Goal: Information Seeking & Learning: Check status

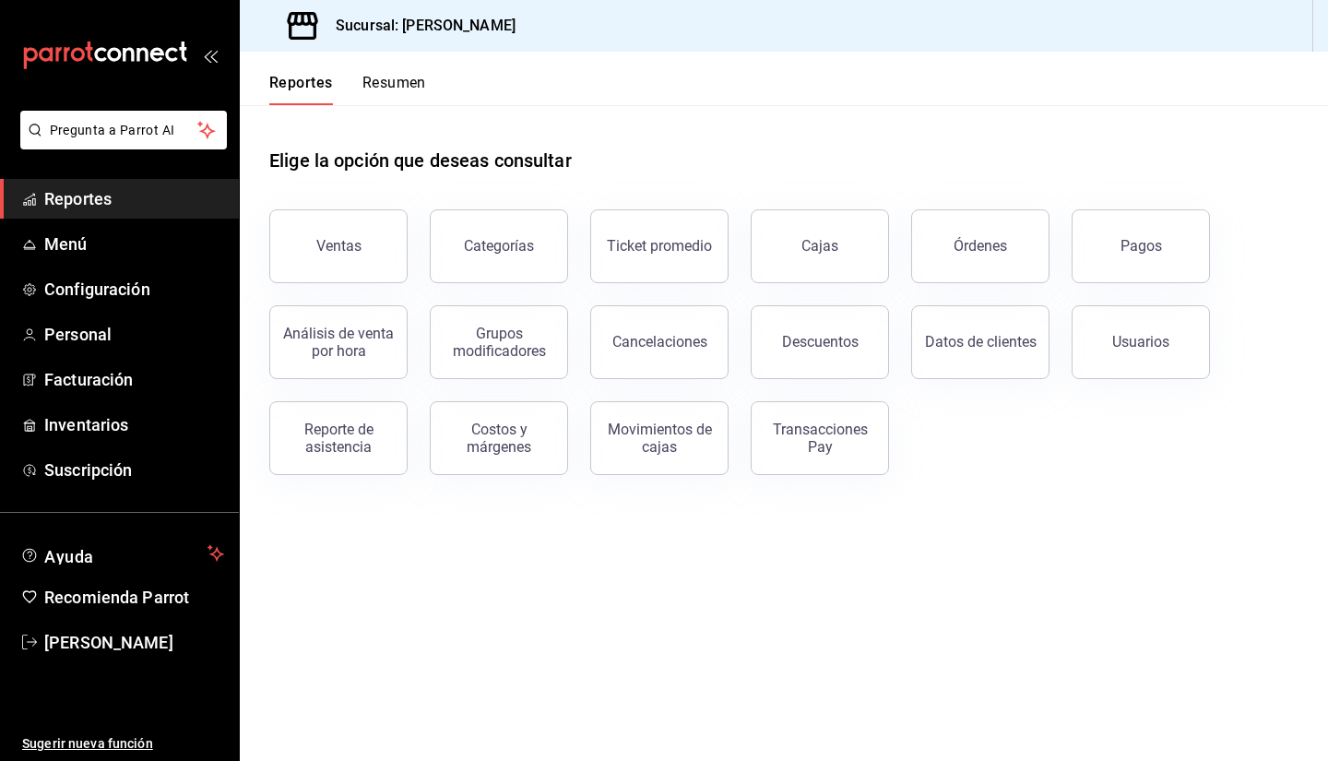
click at [339, 435] on div "Reporte de asistencia" at bounding box center [338, 438] width 114 height 35
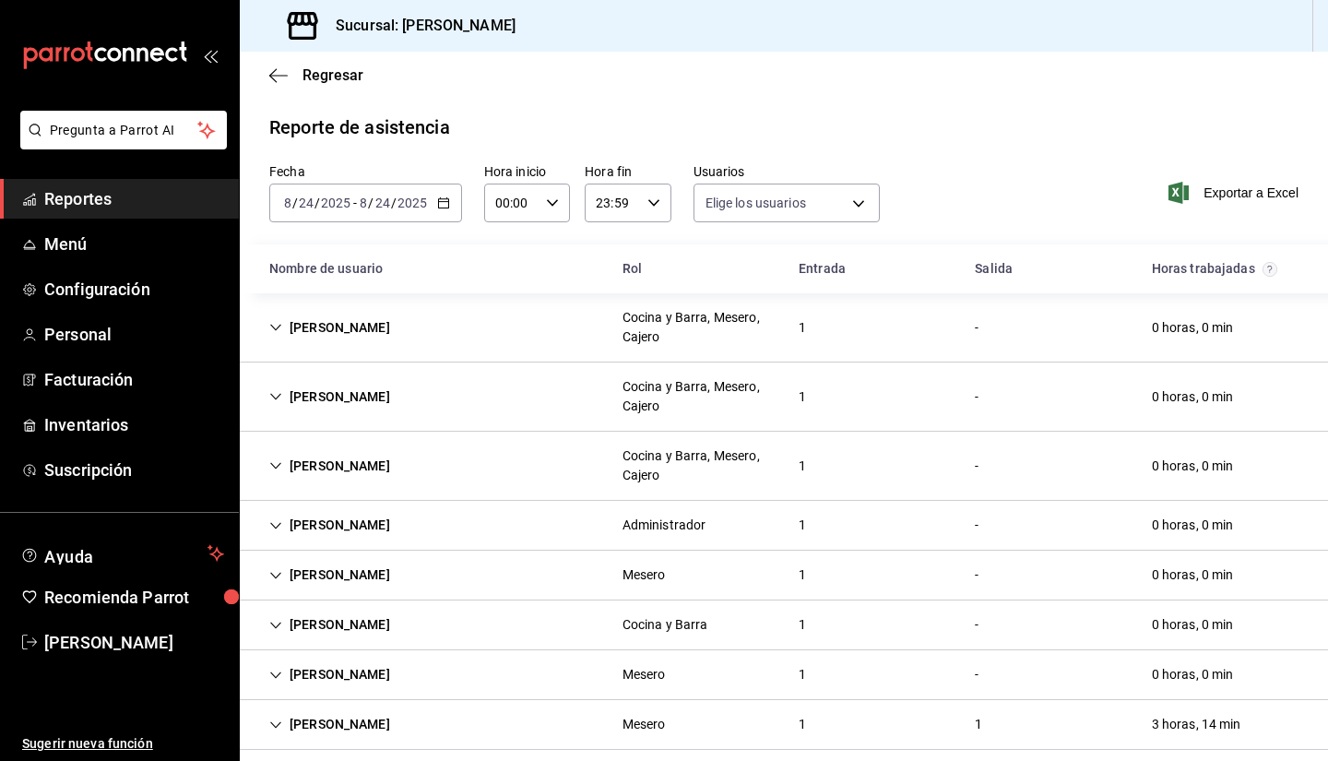
type input "5cc648a5-1545-4cec-8e6f-6942d0b19110,2875a6d1-d4d7-49f5-bdfd-7eef231b61a8,4b04b…"
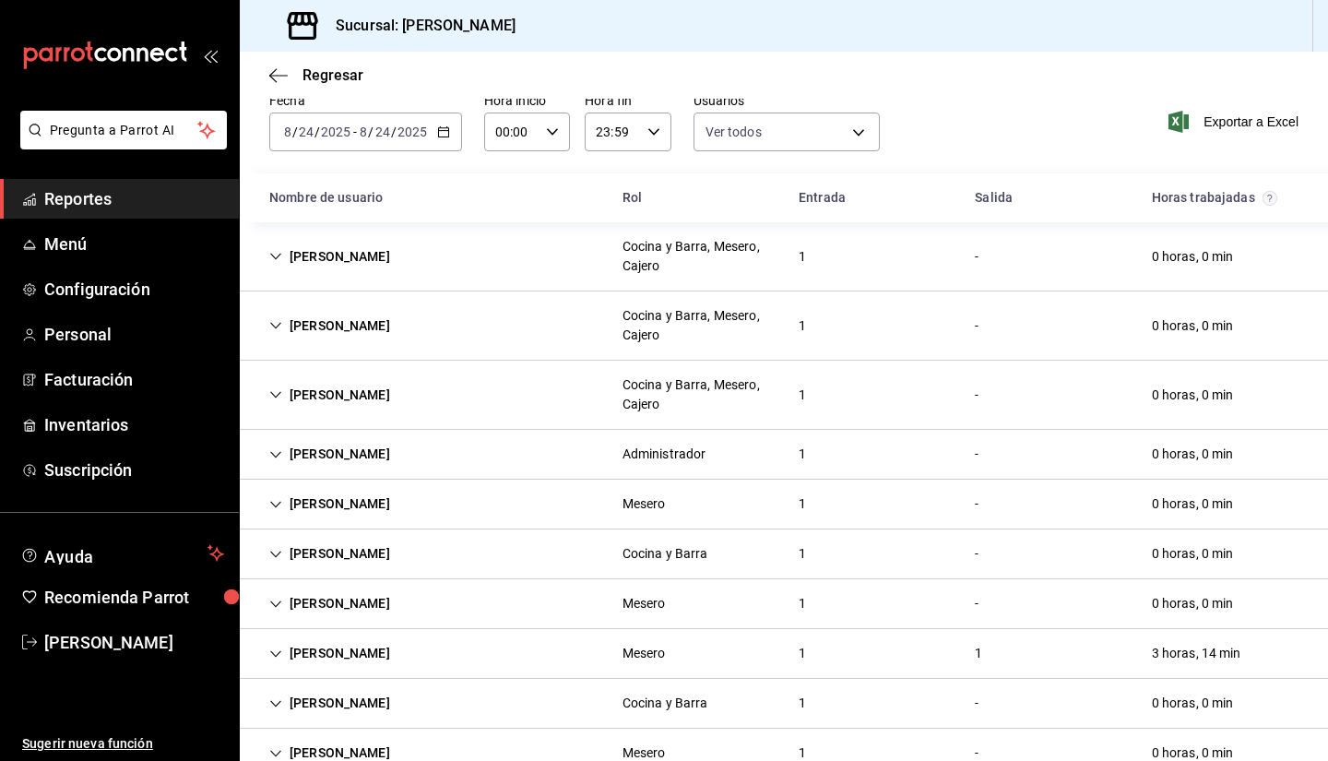
scroll to position [118, 0]
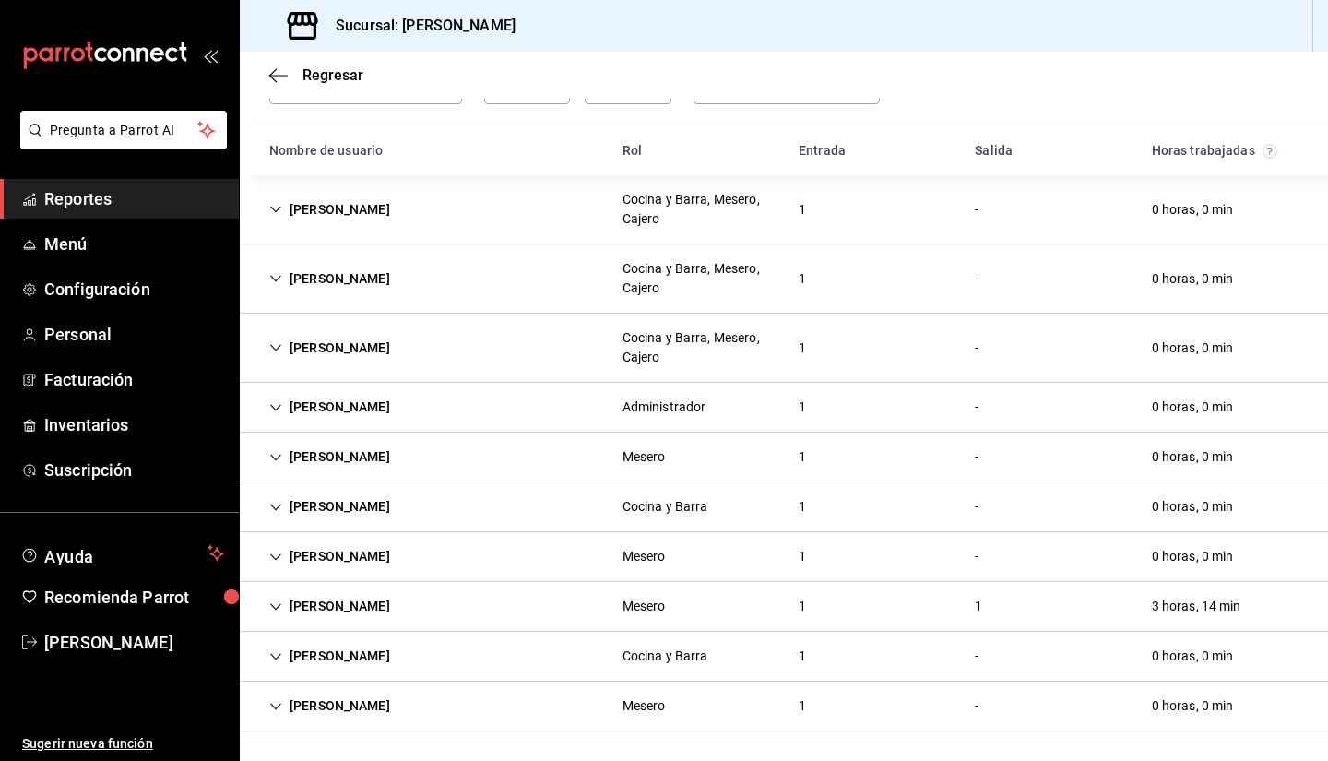
click at [272, 603] on icon "Cell" at bounding box center [275, 606] width 13 height 13
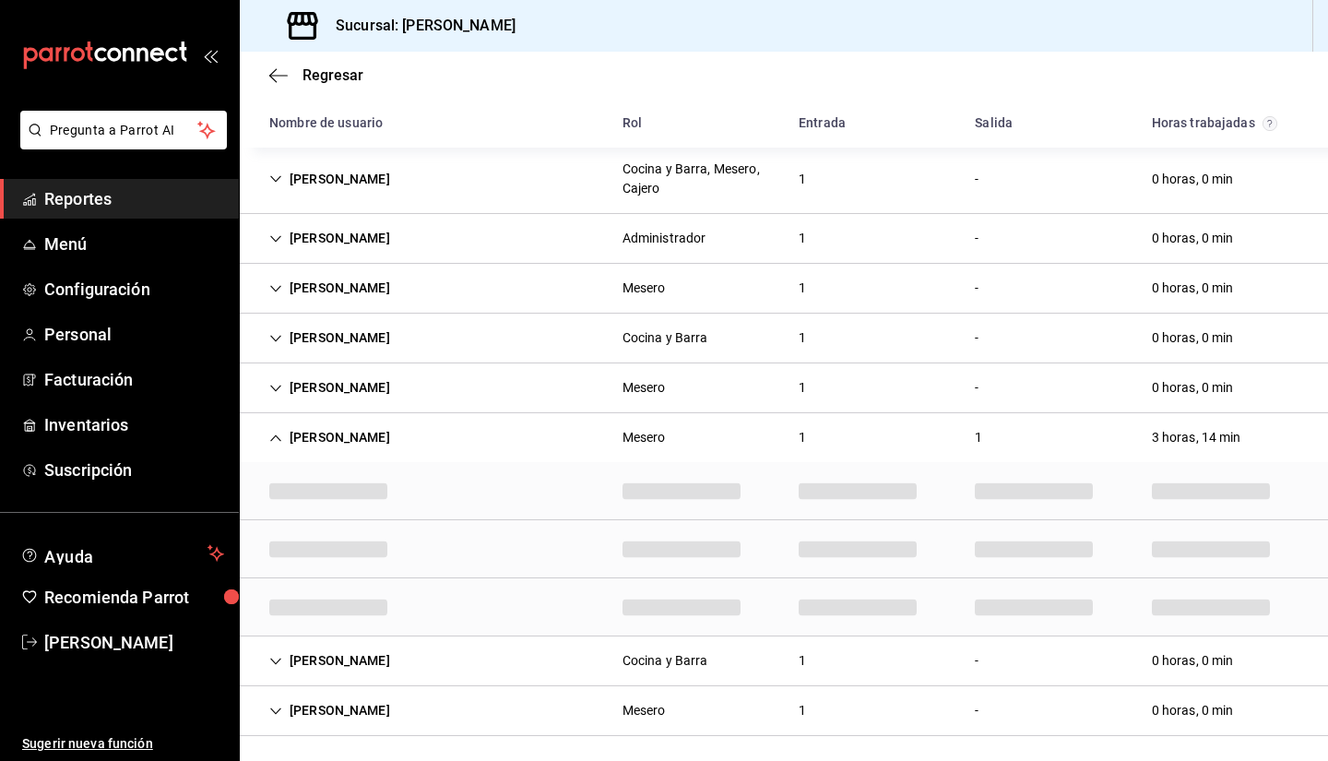
scroll to position [185, 0]
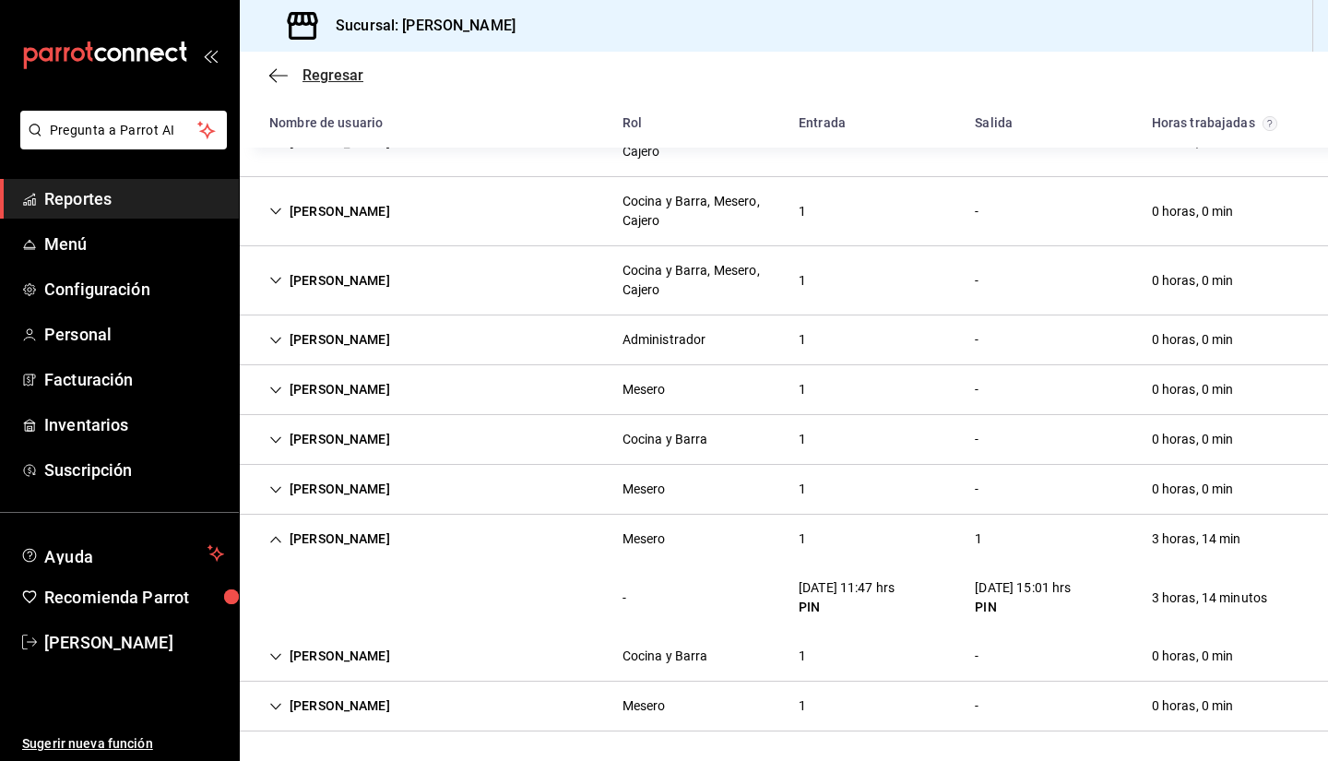
click at [284, 80] on icon "button" at bounding box center [278, 75] width 18 height 17
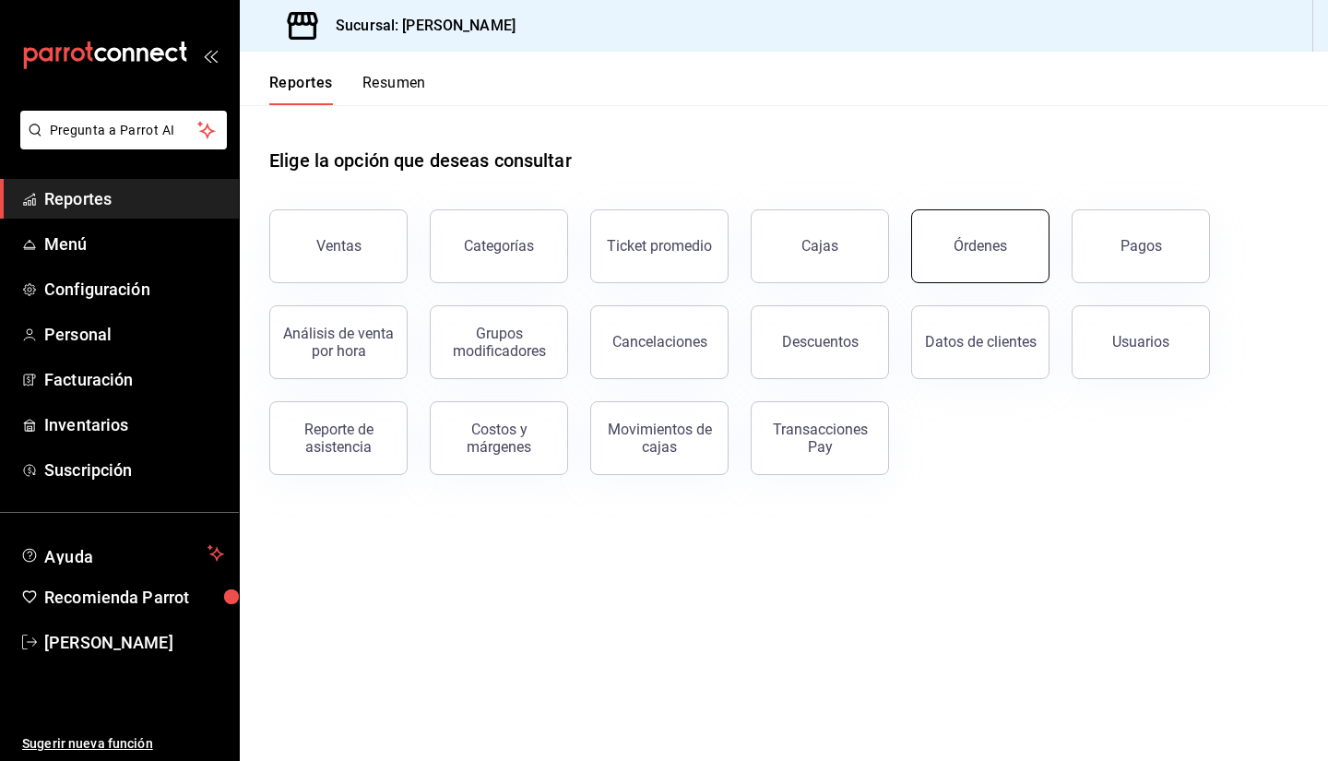
click at [931, 260] on button "Órdenes" at bounding box center [980, 246] width 138 height 74
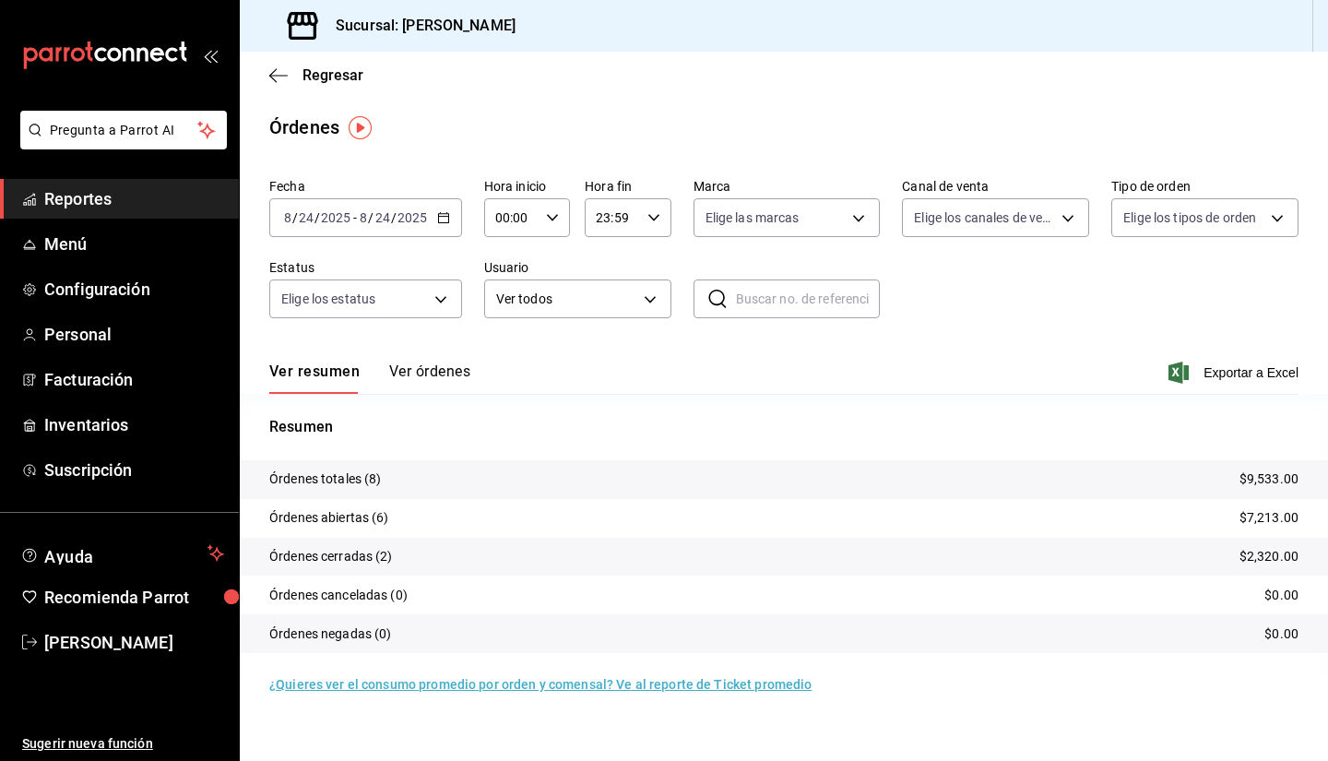
click at [412, 371] on button "Ver órdenes" at bounding box center [429, 377] width 81 height 31
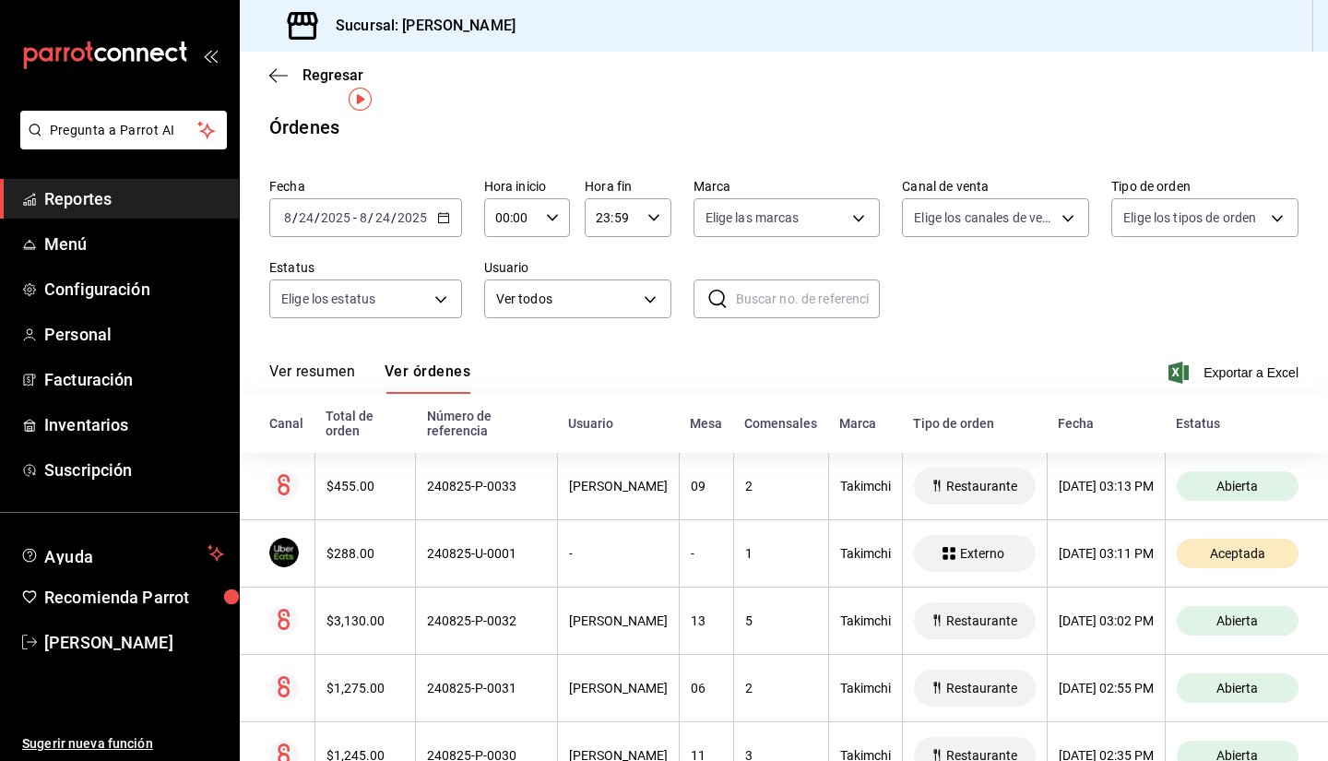
scroll to position [184, 0]
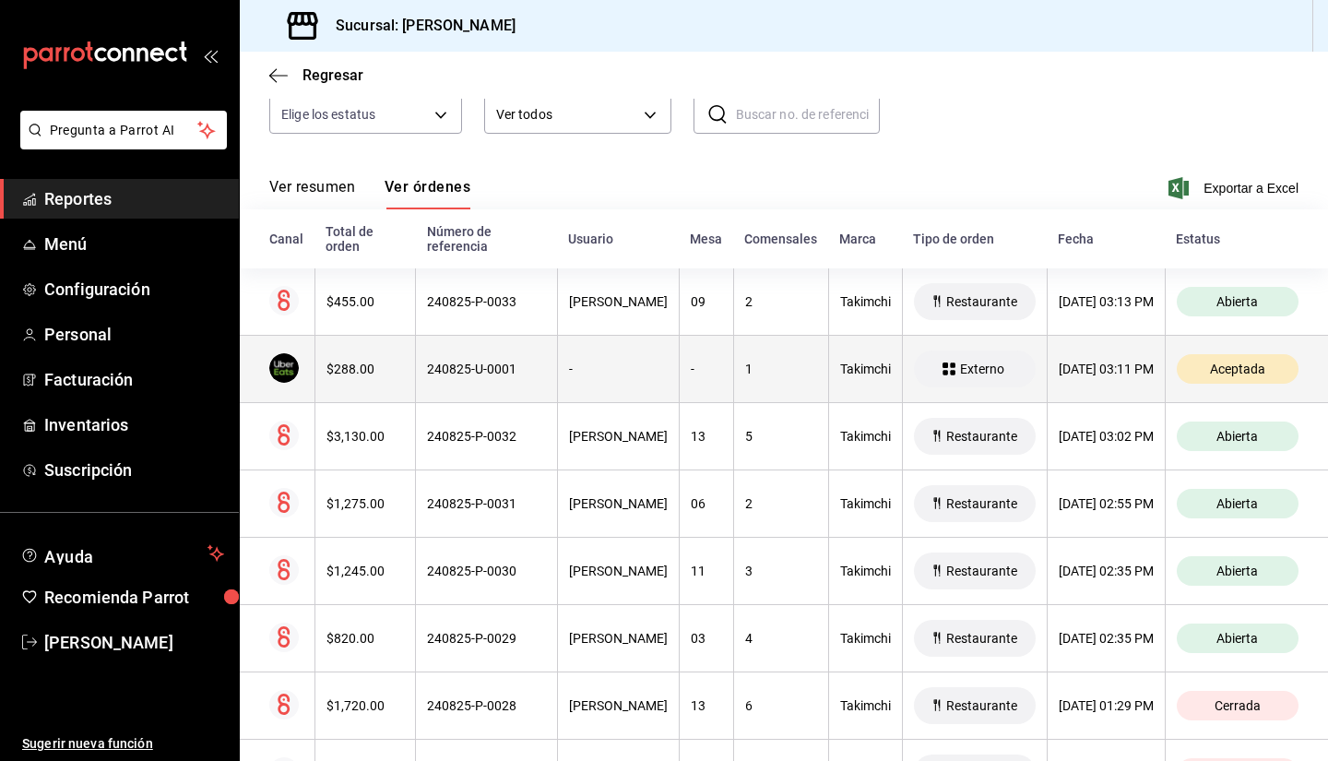
click at [447, 389] on th "240825-U-0001" at bounding box center [487, 369] width 142 height 67
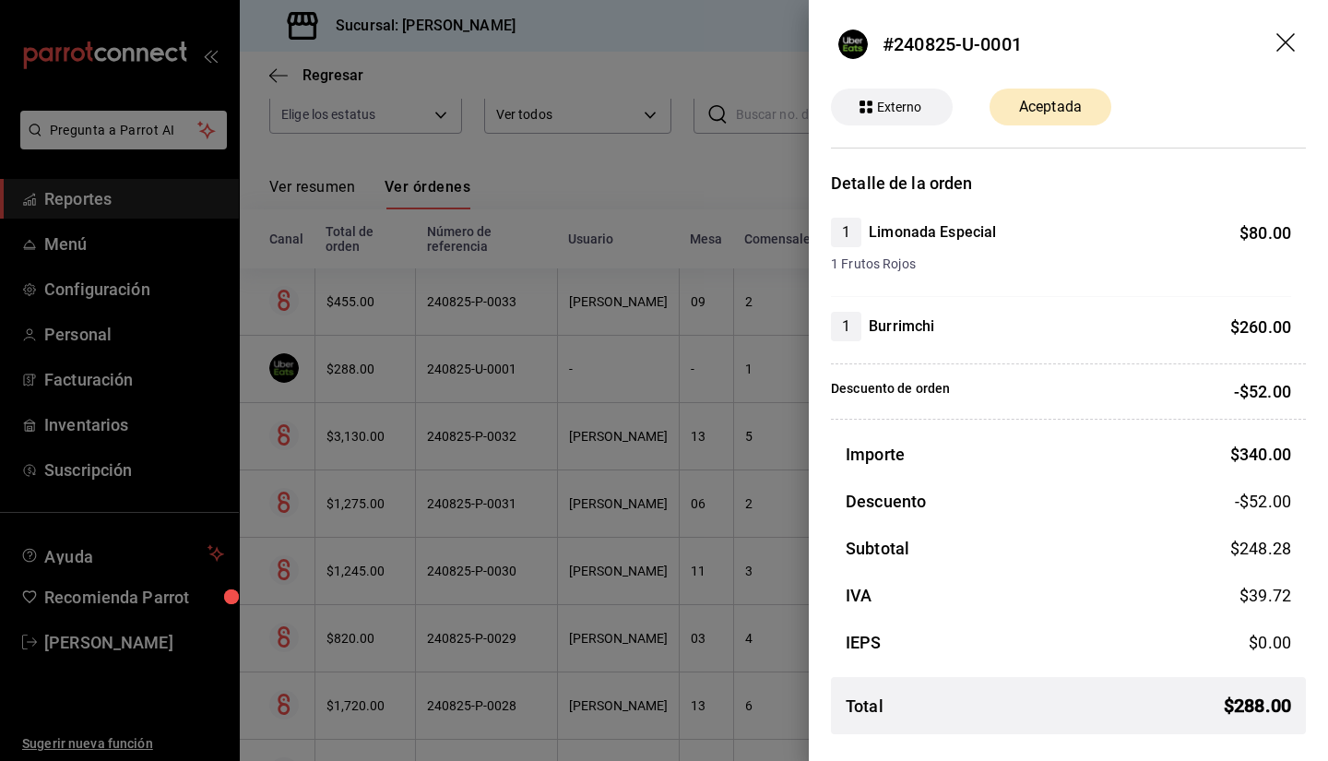
click at [1284, 41] on icon "drag" at bounding box center [1285, 42] width 18 height 18
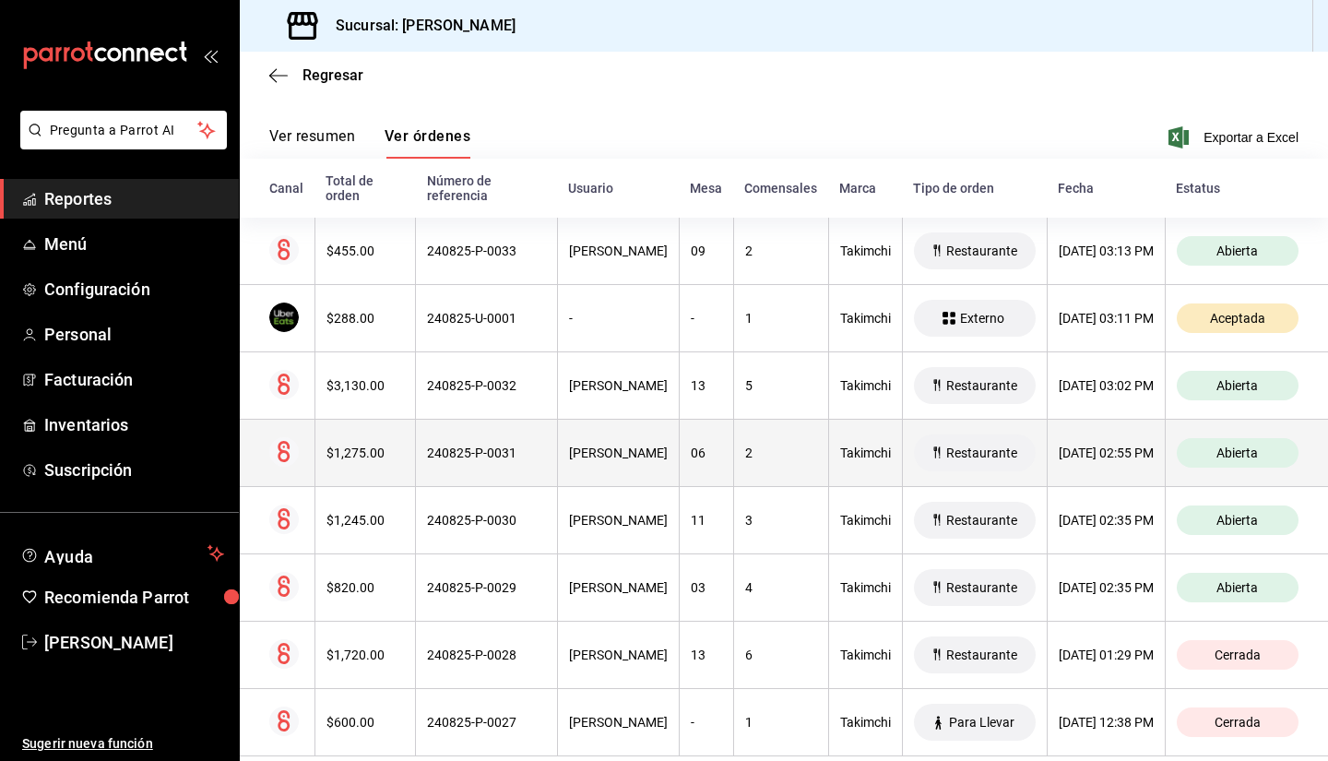
scroll to position [269, 0]
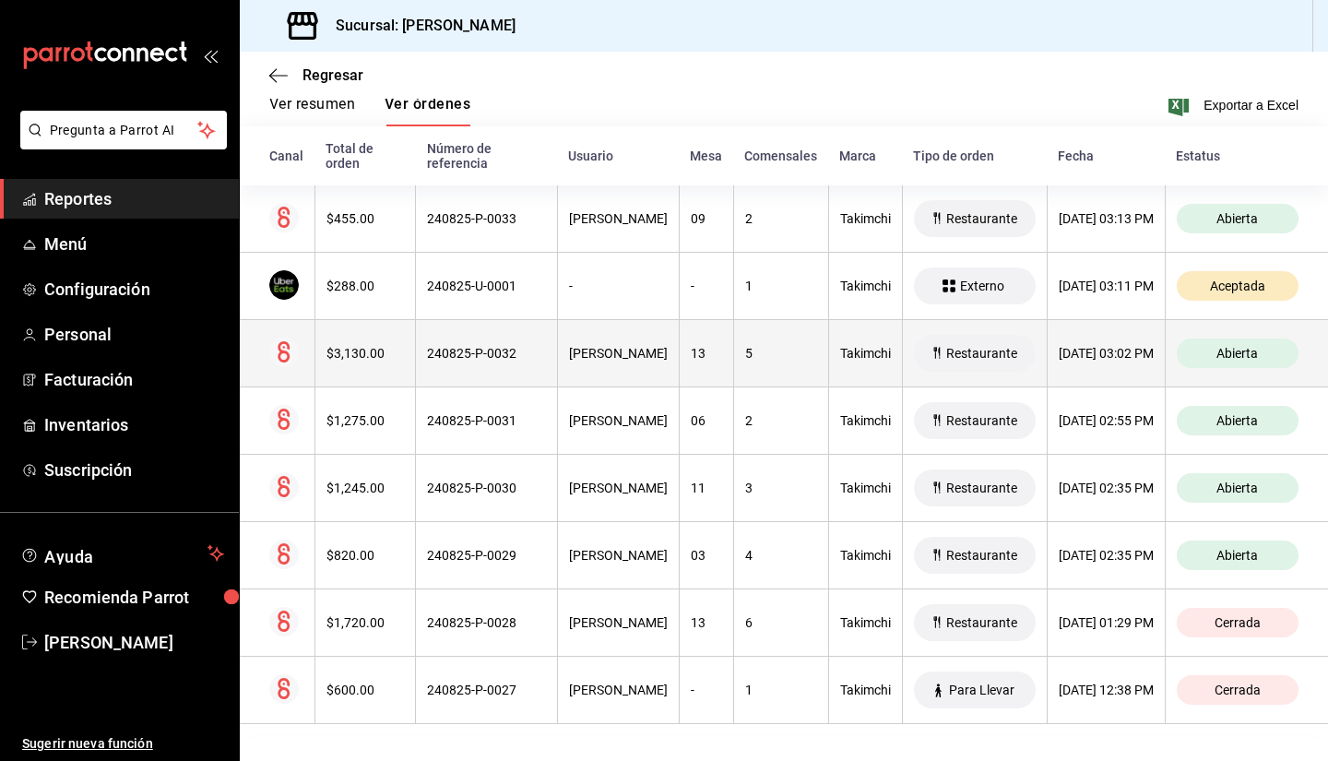
click at [568, 345] on th "[PERSON_NAME]" at bounding box center [618, 353] width 122 height 67
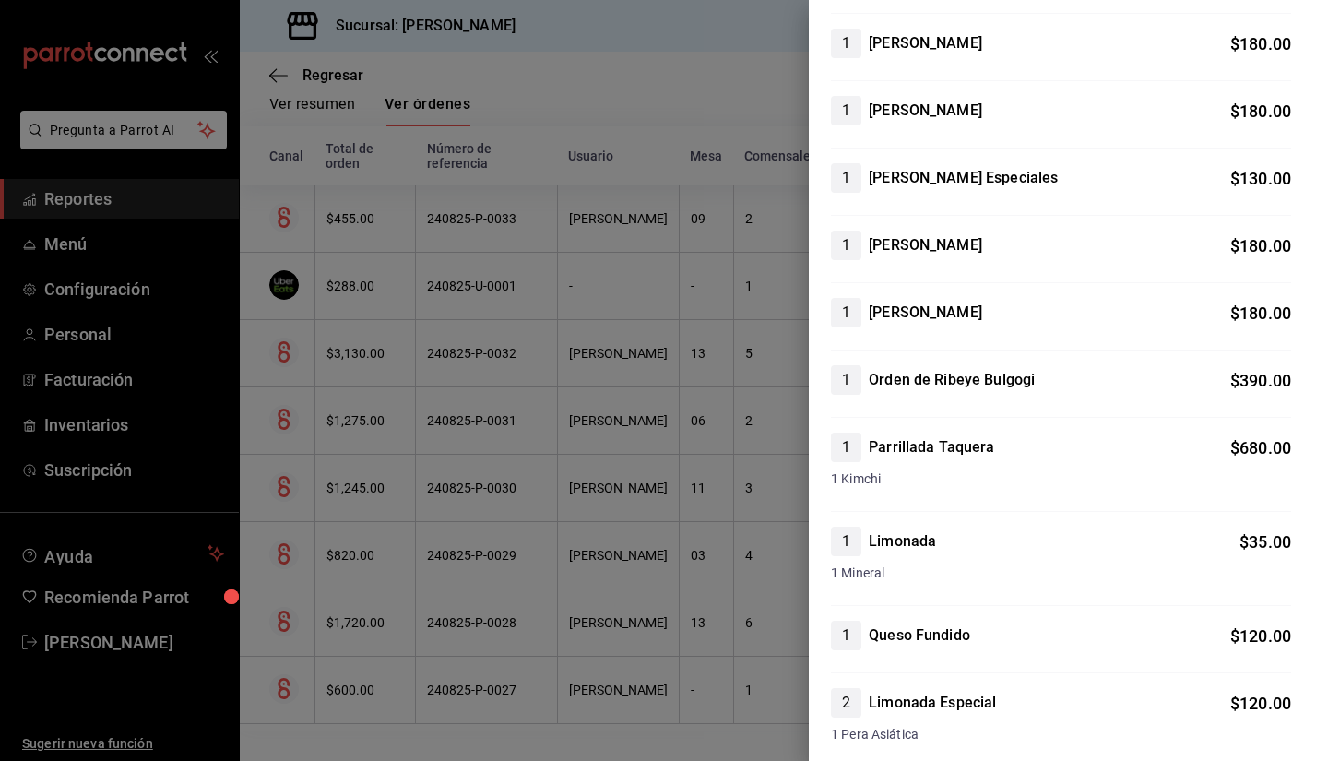
scroll to position [922, 0]
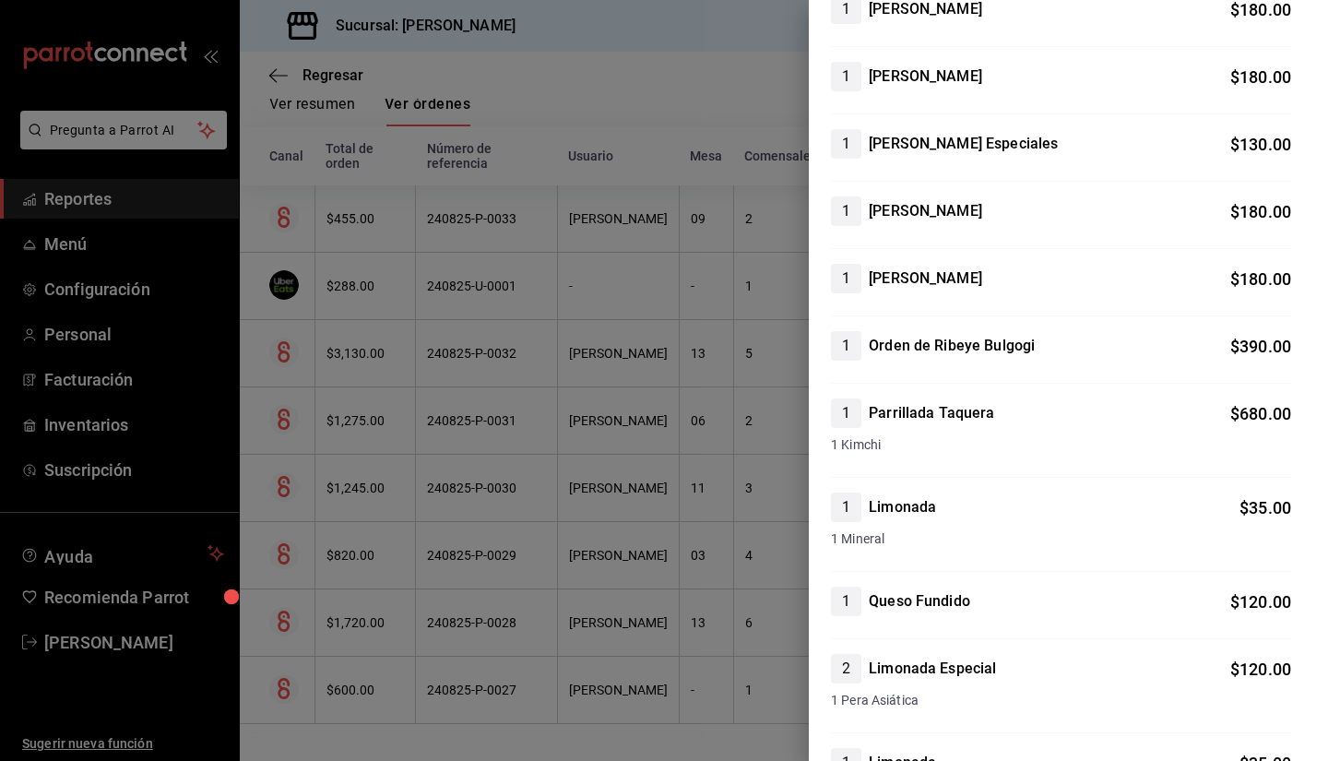
click at [534, 392] on div at bounding box center [664, 380] width 1328 height 761
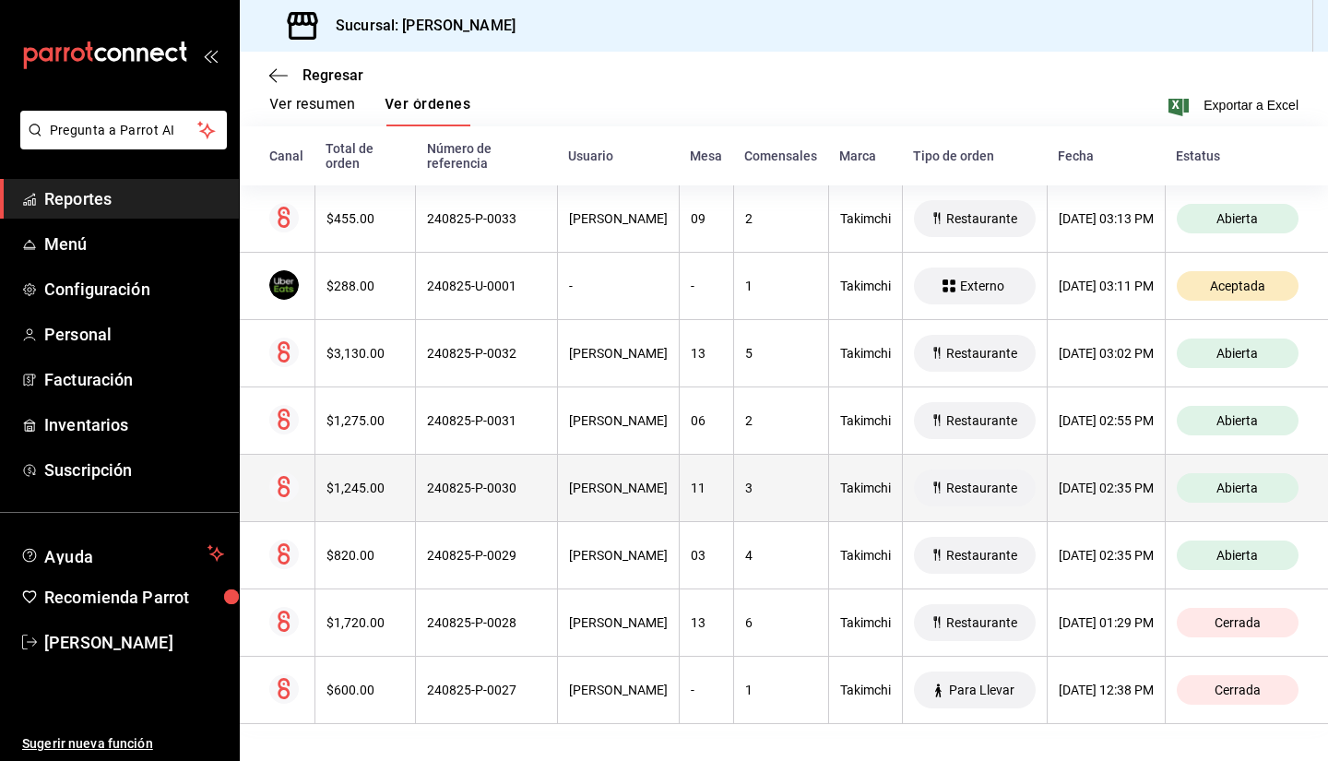
scroll to position [0, 0]
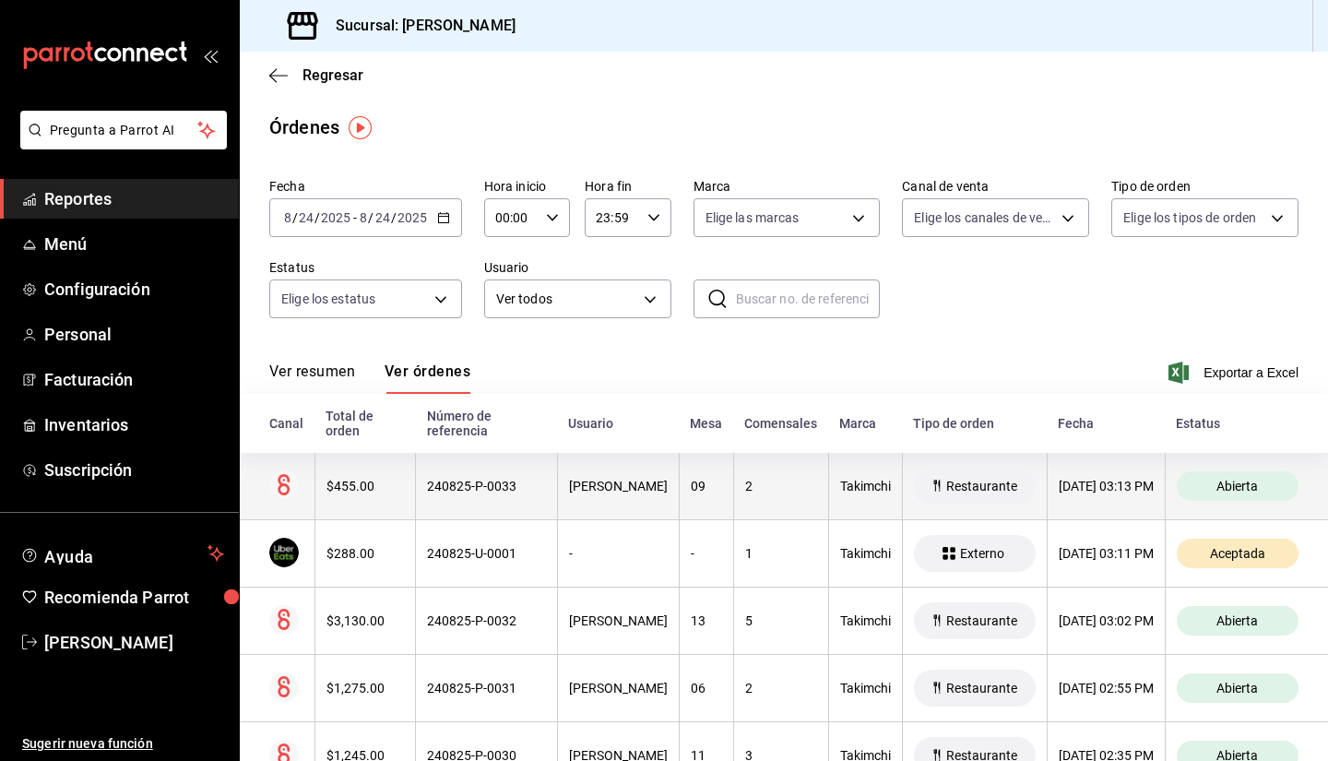
click at [733, 489] on th "2" at bounding box center [780, 486] width 95 height 67
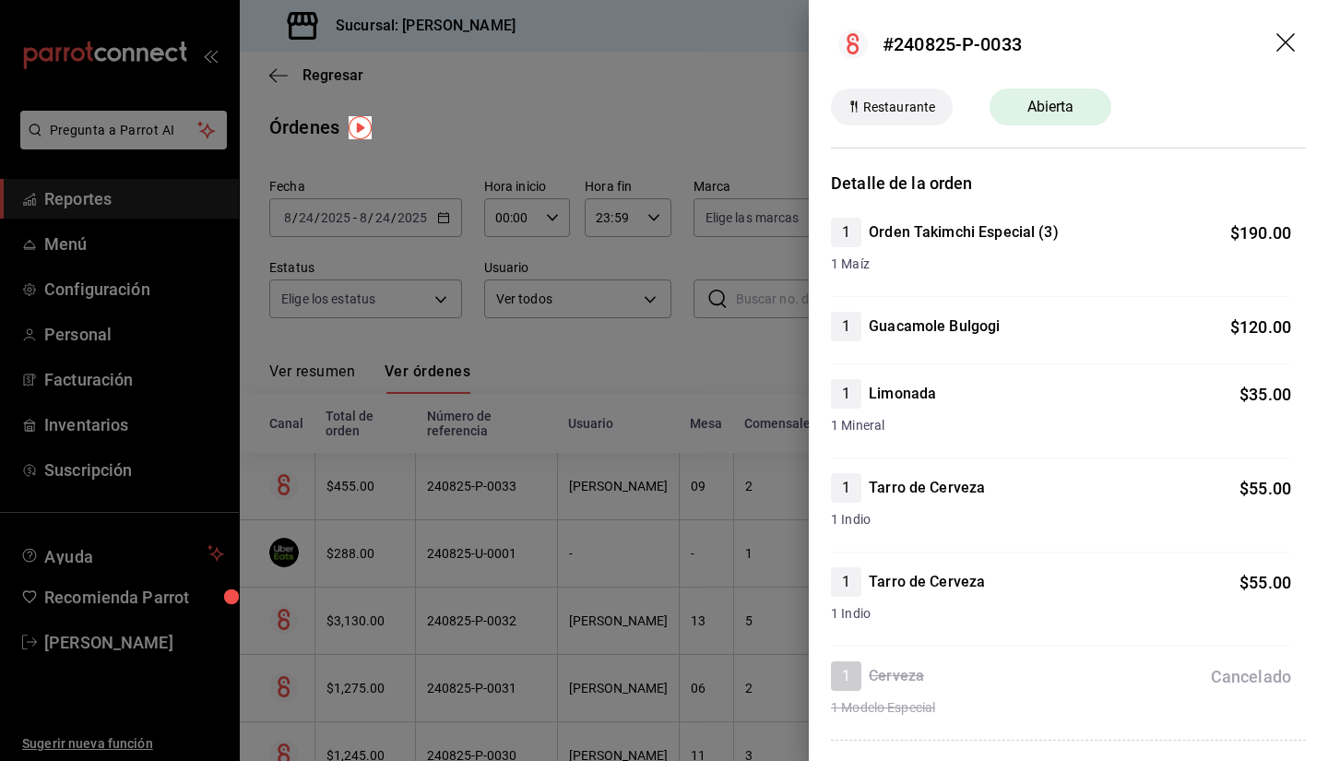
click at [1276, 38] on icon "drag" at bounding box center [1287, 44] width 22 height 22
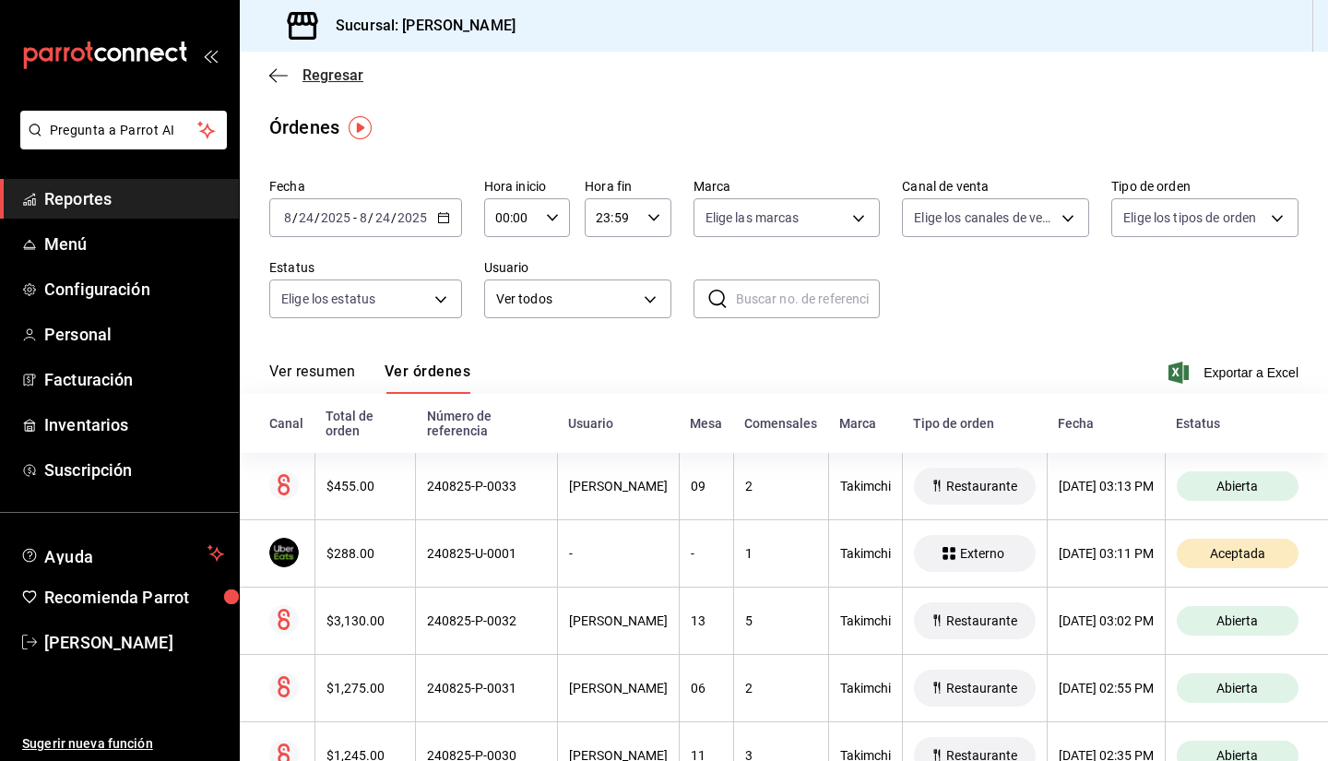
click at [275, 80] on icon "button" at bounding box center [272, 75] width 7 height 14
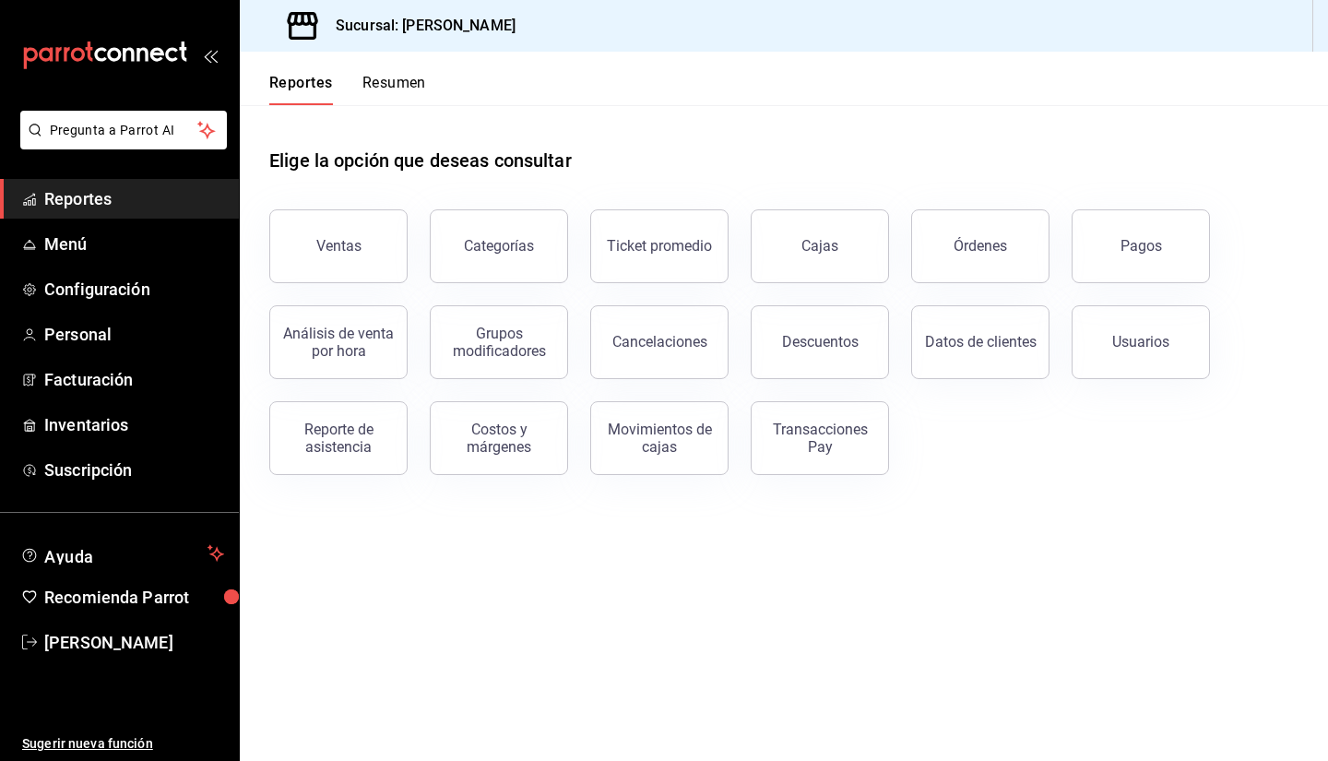
click at [405, 85] on button "Resumen" at bounding box center [394, 89] width 64 height 31
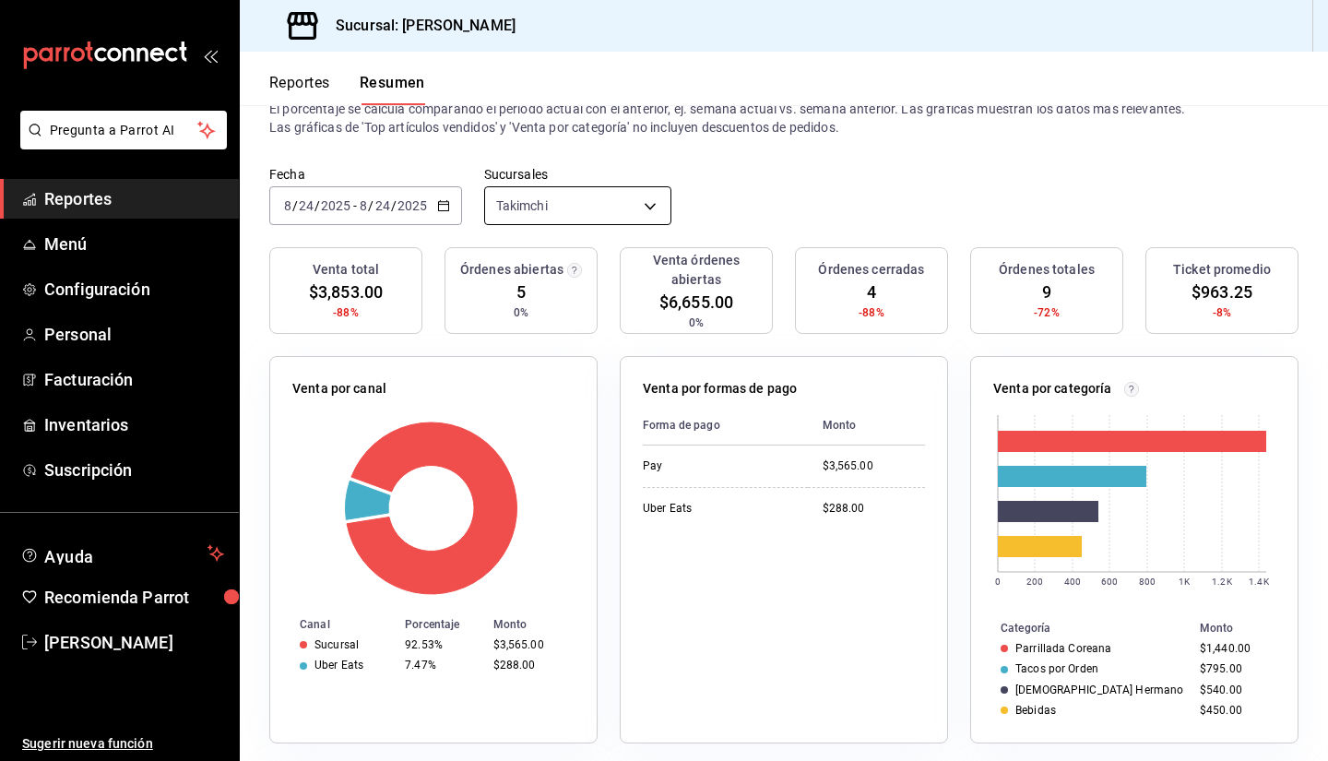
scroll to position [92, 0]
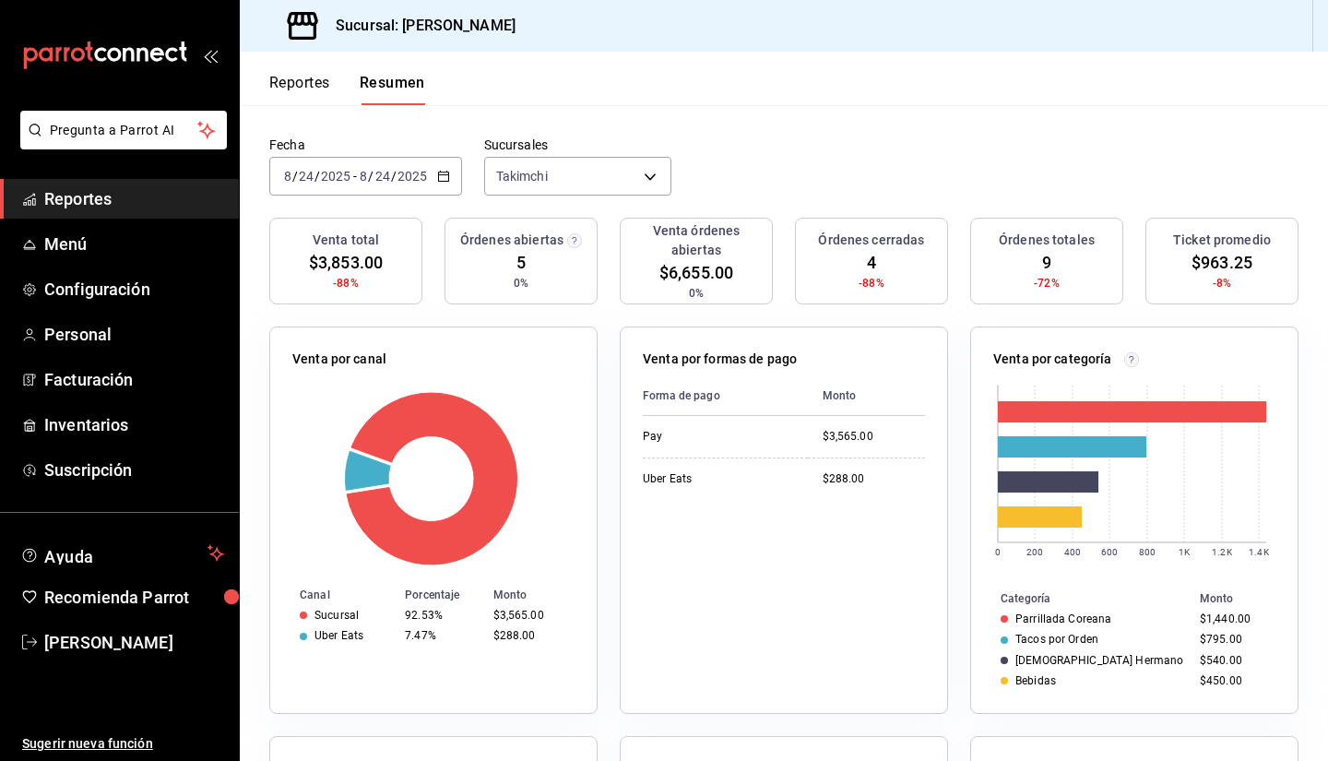
click at [316, 89] on button "Reportes" at bounding box center [299, 89] width 61 height 31
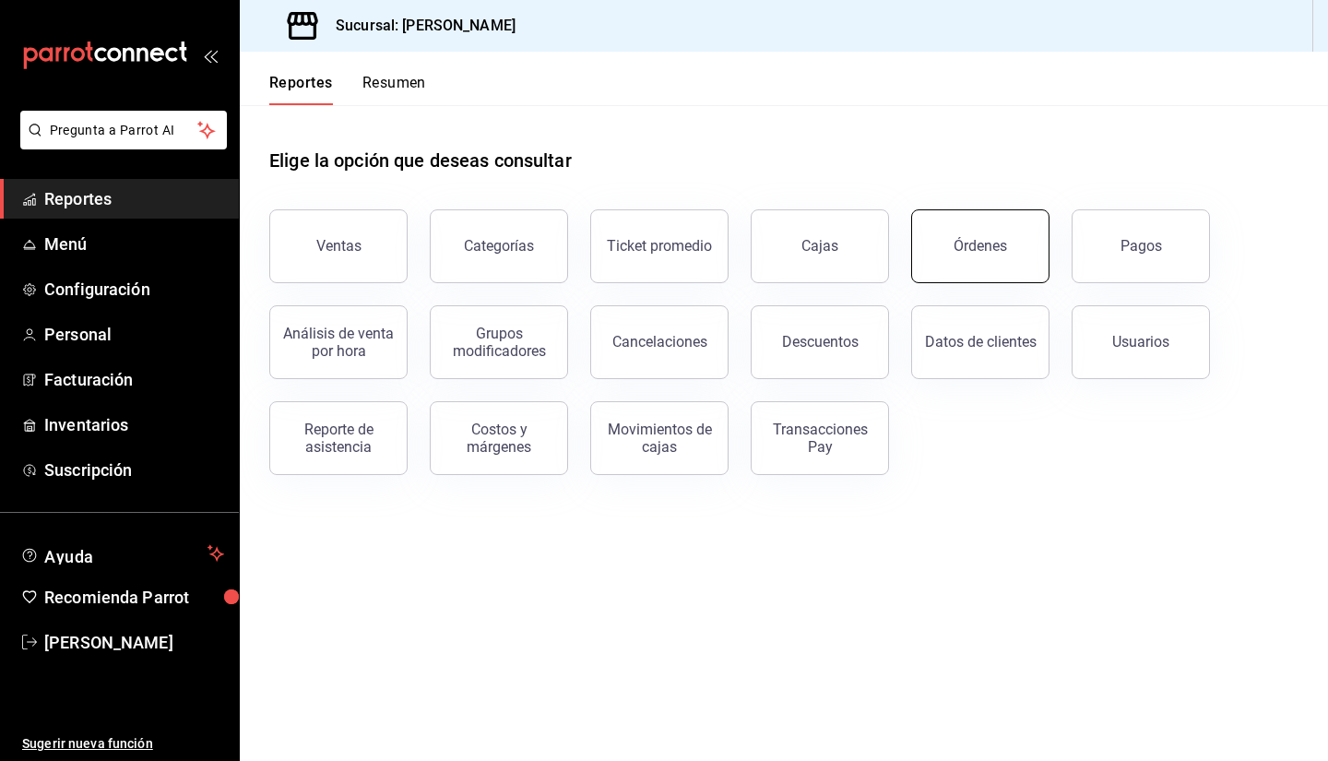
click at [943, 254] on button "Órdenes" at bounding box center [980, 246] width 138 height 74
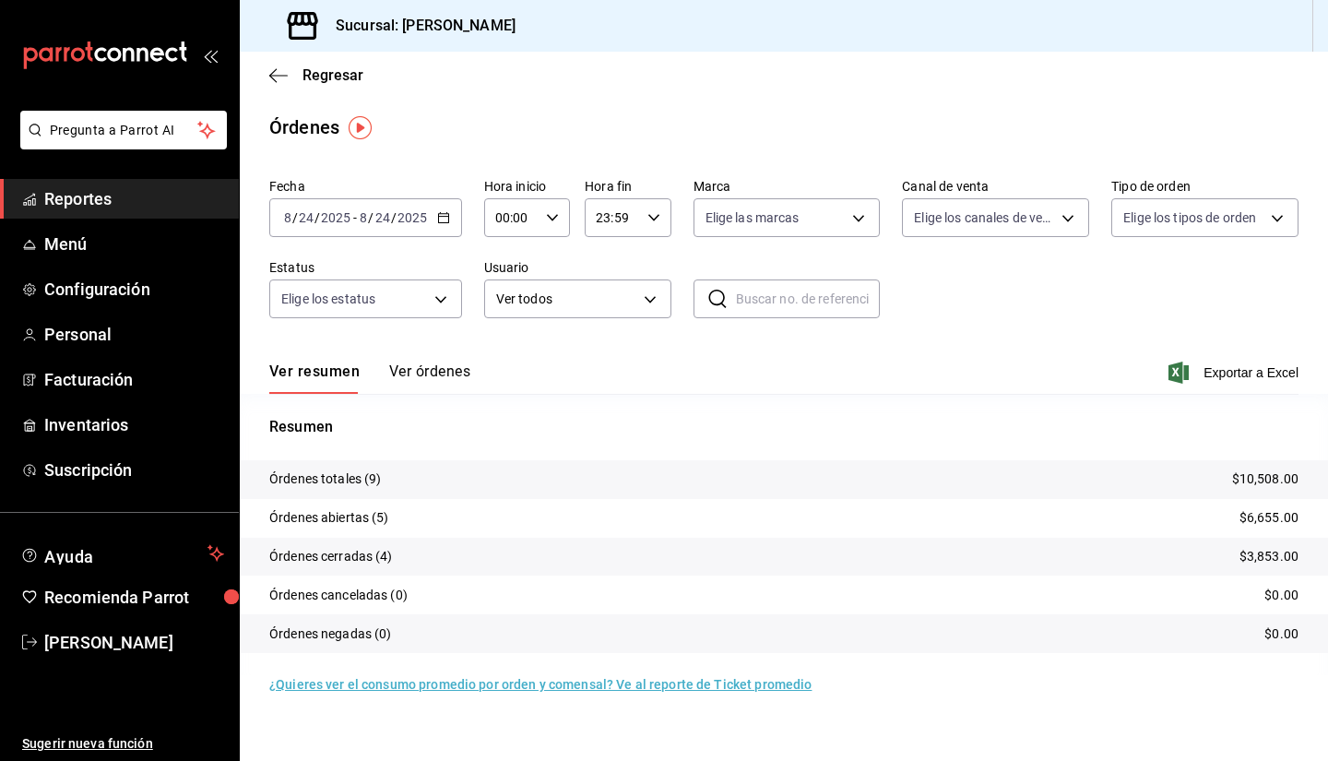
click at [448, 367] on button "Ver órdenes" at bounding box center [429, 377] width 81 height 31
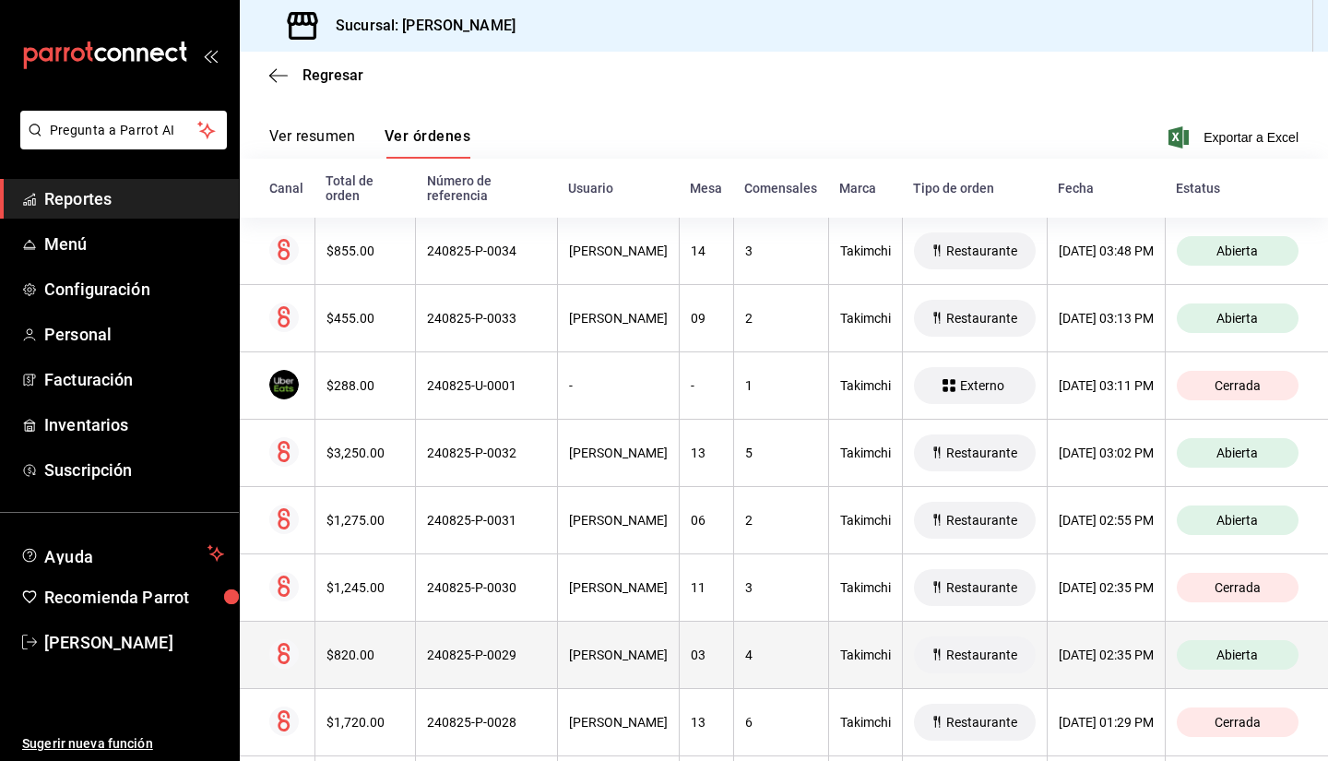
scroll to position [337, 0]
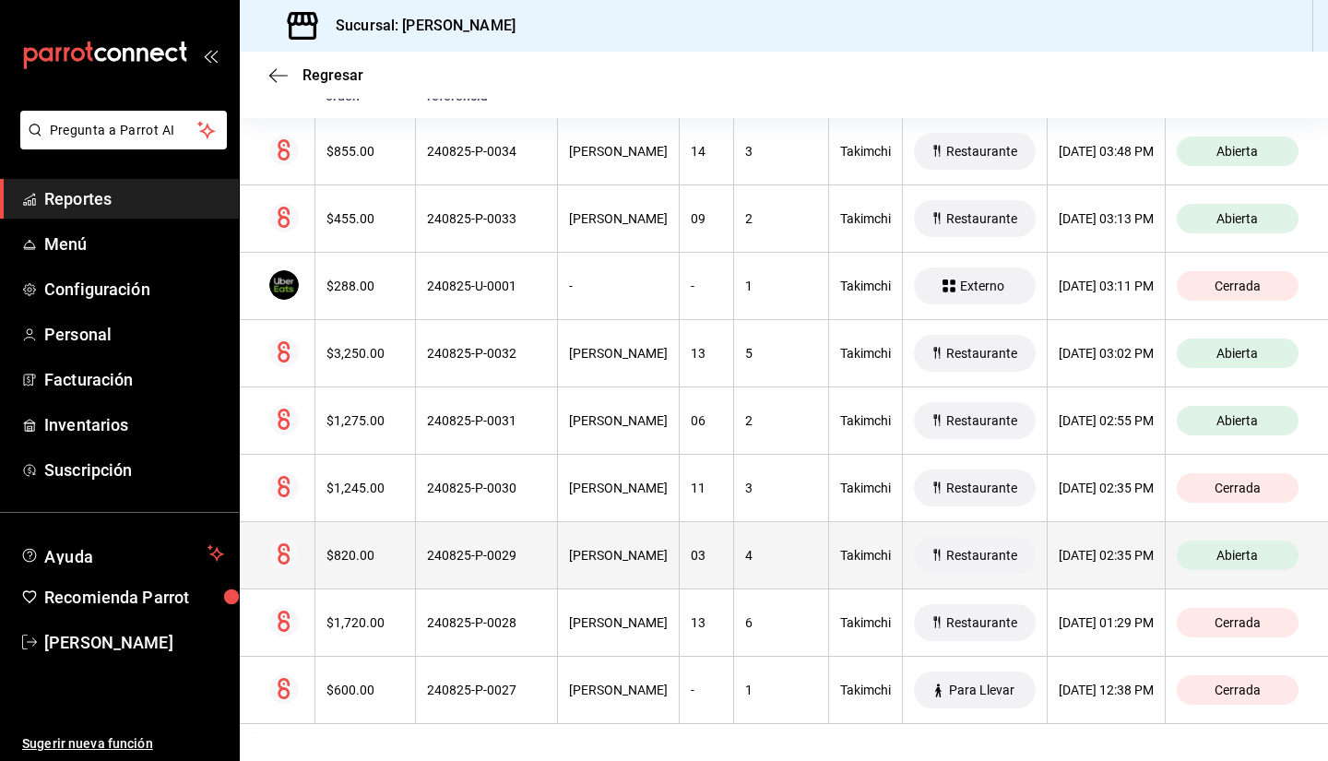
click at [733, 555] on th "4" at bounding box center [780, 555] width 95 height 67
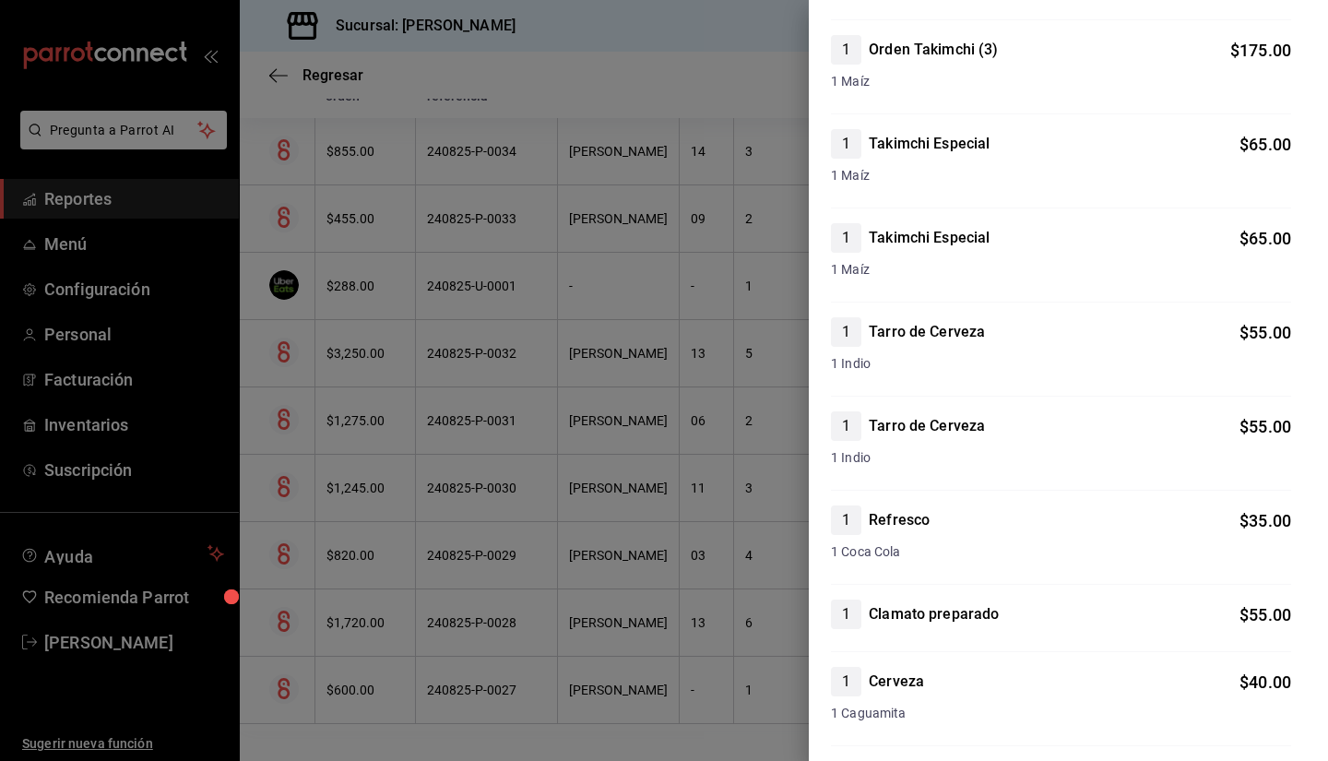
scroll to position [369, 0]
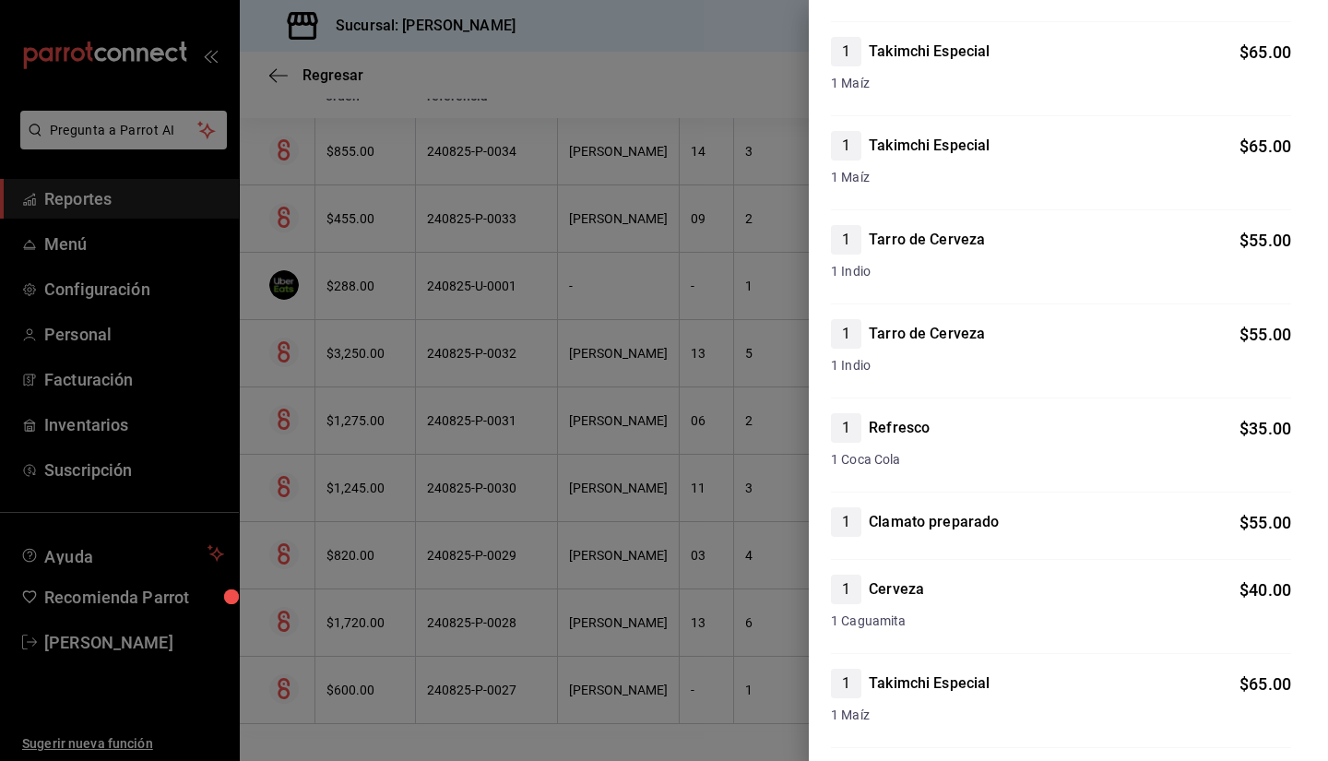
click at [551, 455] on div at bounding box center [664, 380] width 1328 height 761
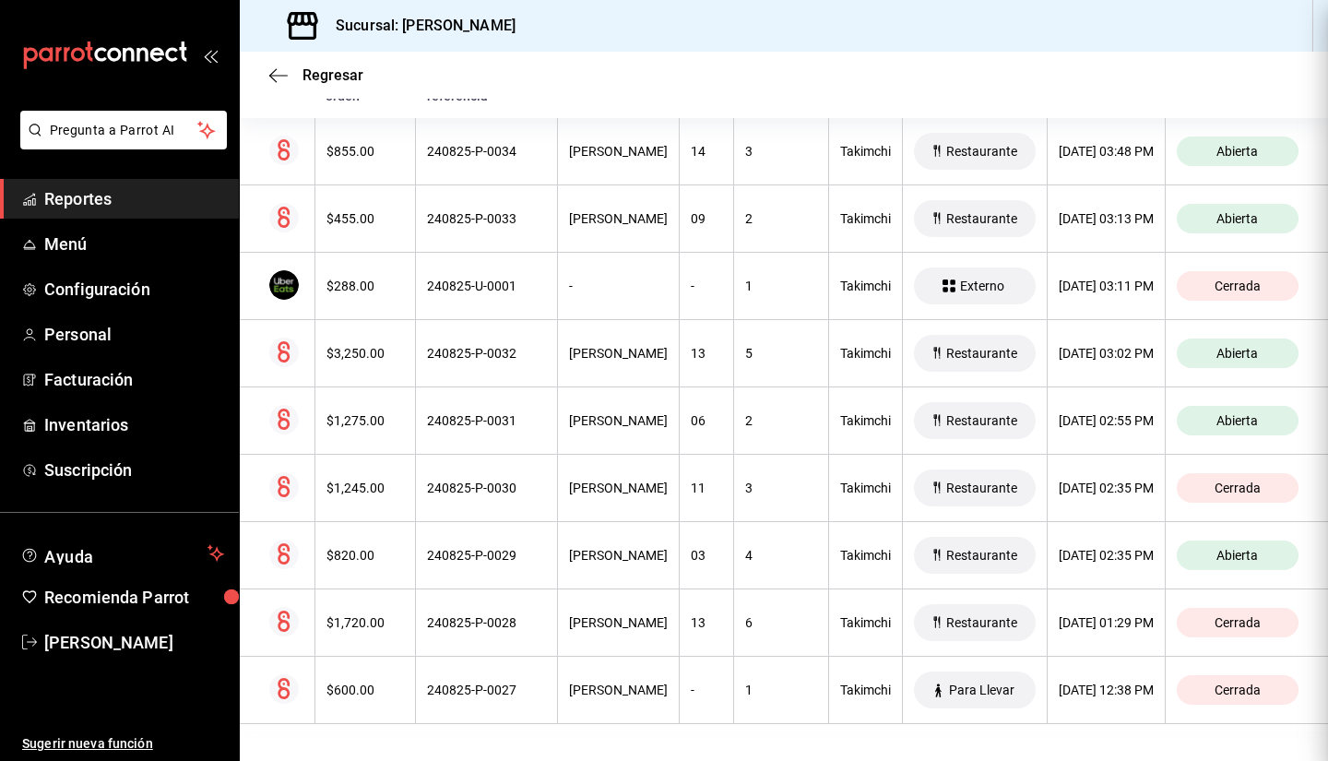
scroll to position [0, 0]
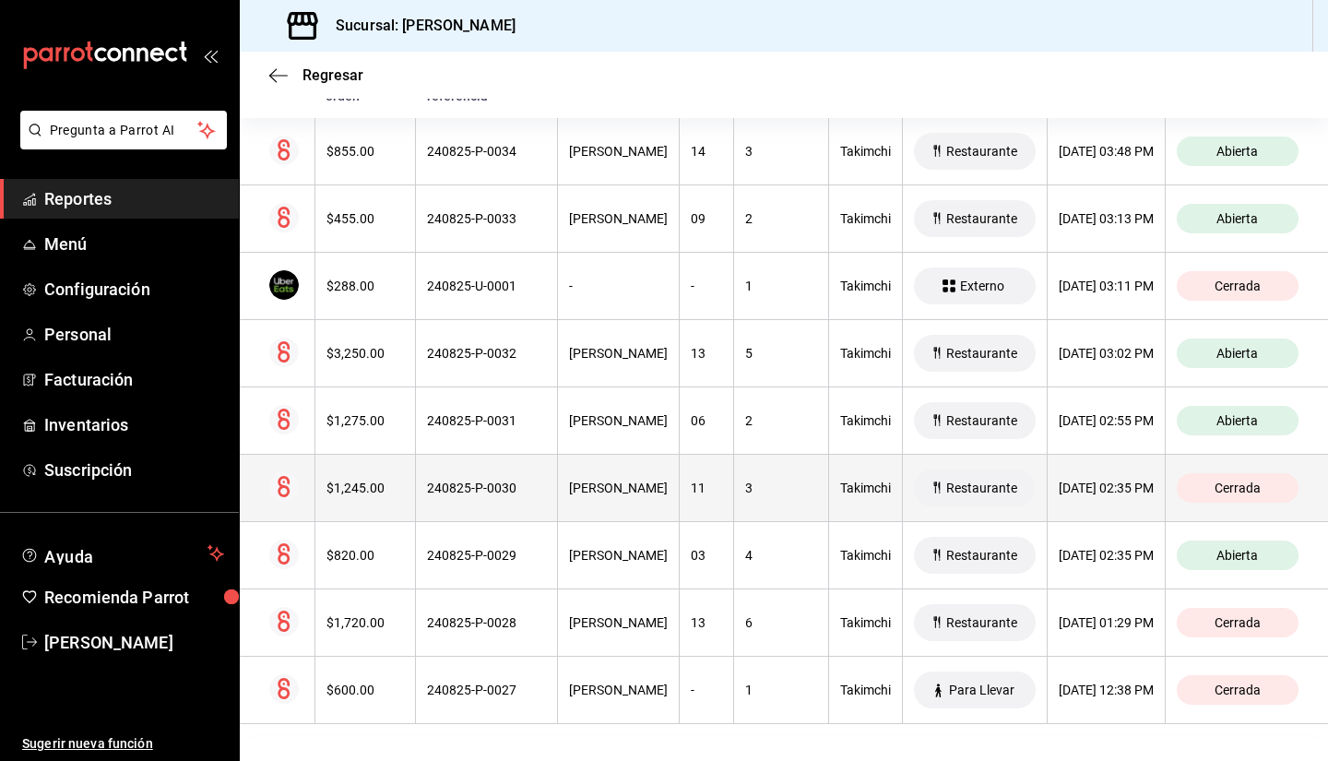
click at [679, 508] on th "11" at bounding box center [706, 488] width 54 height 67
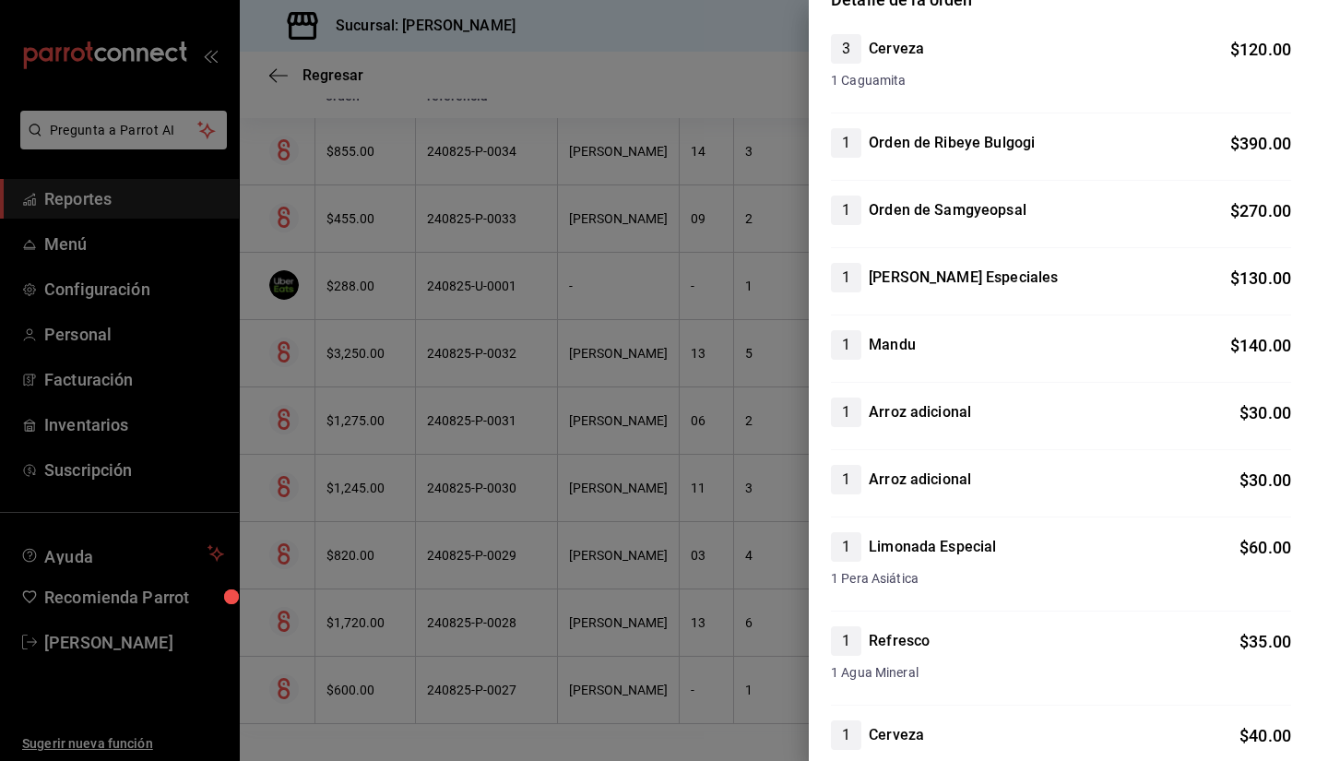
scroll to position [277, 0]
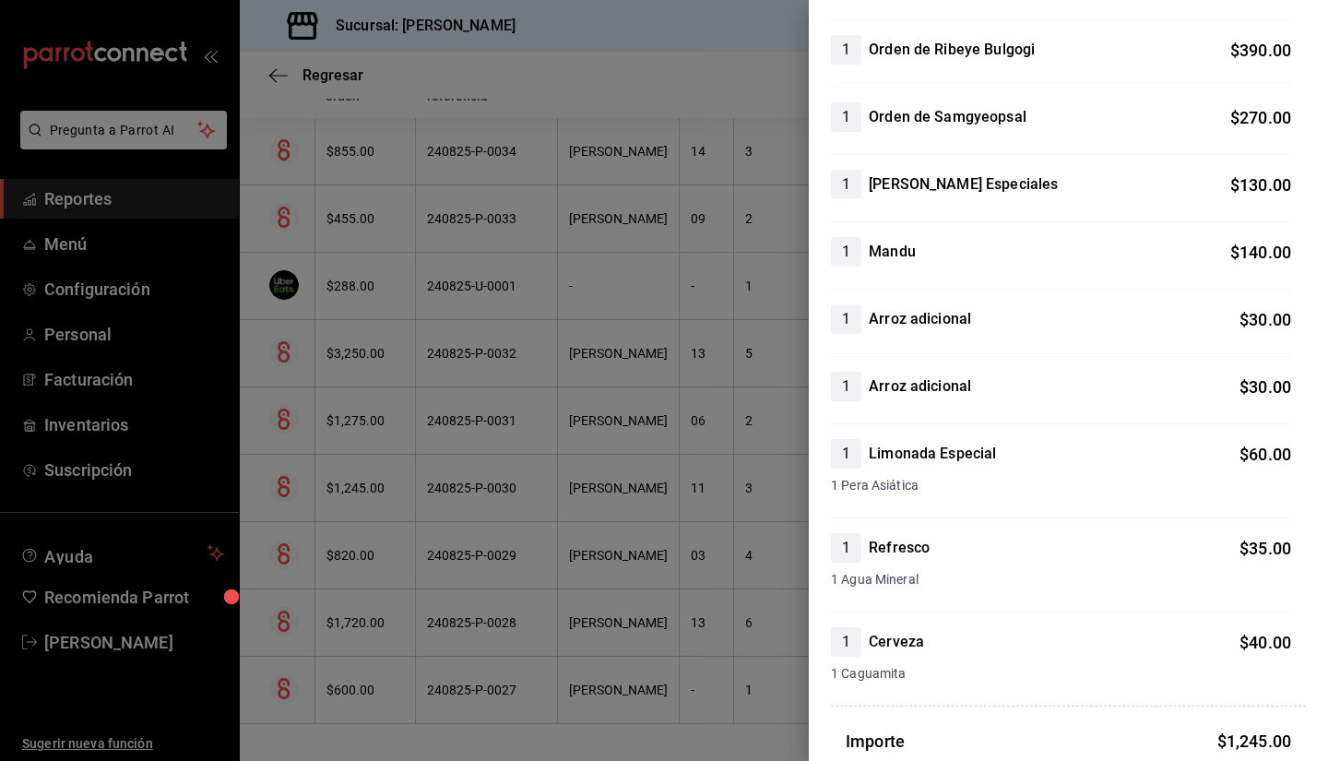
click at [406, 465] on div at bounding box center [664, 380] width 1328 height 761
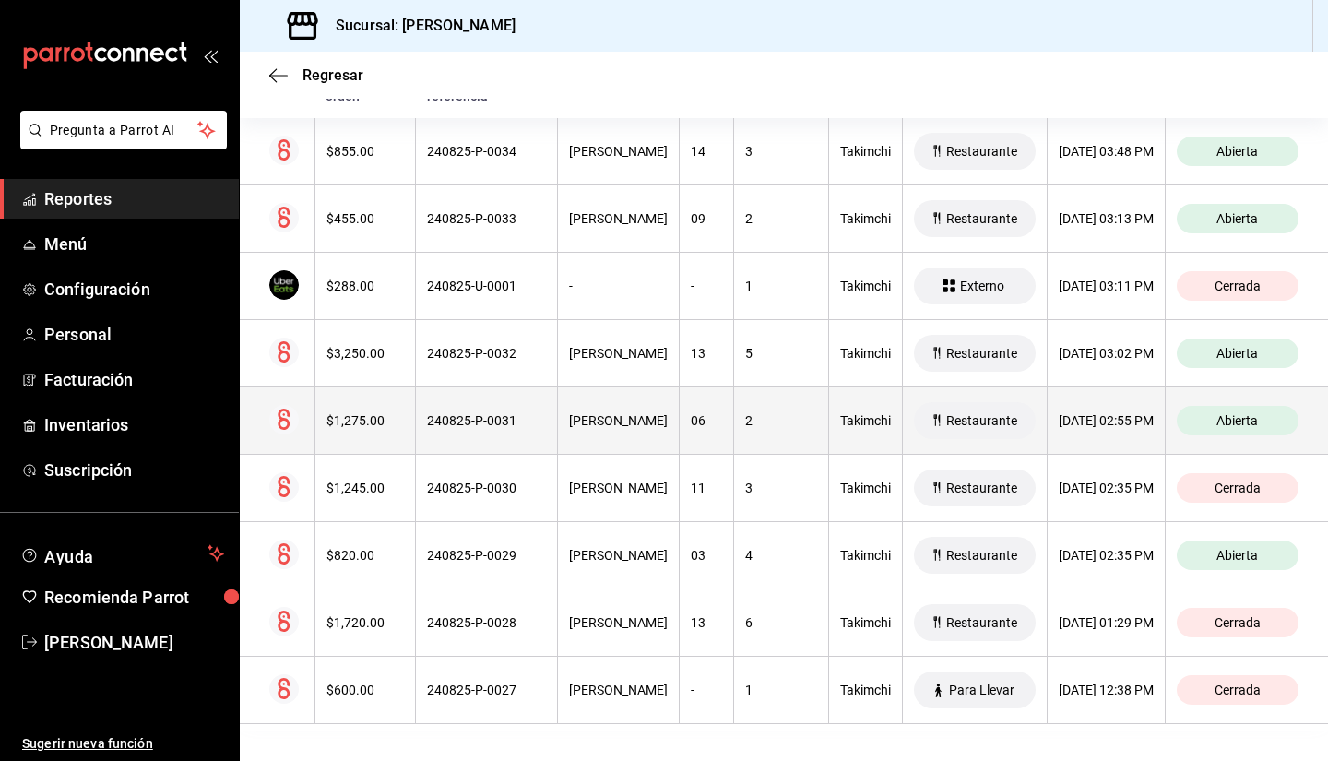
click at [630, 428] on th "[PERSON_NAME]" at bounding box center [618, 420] width 122 height 67
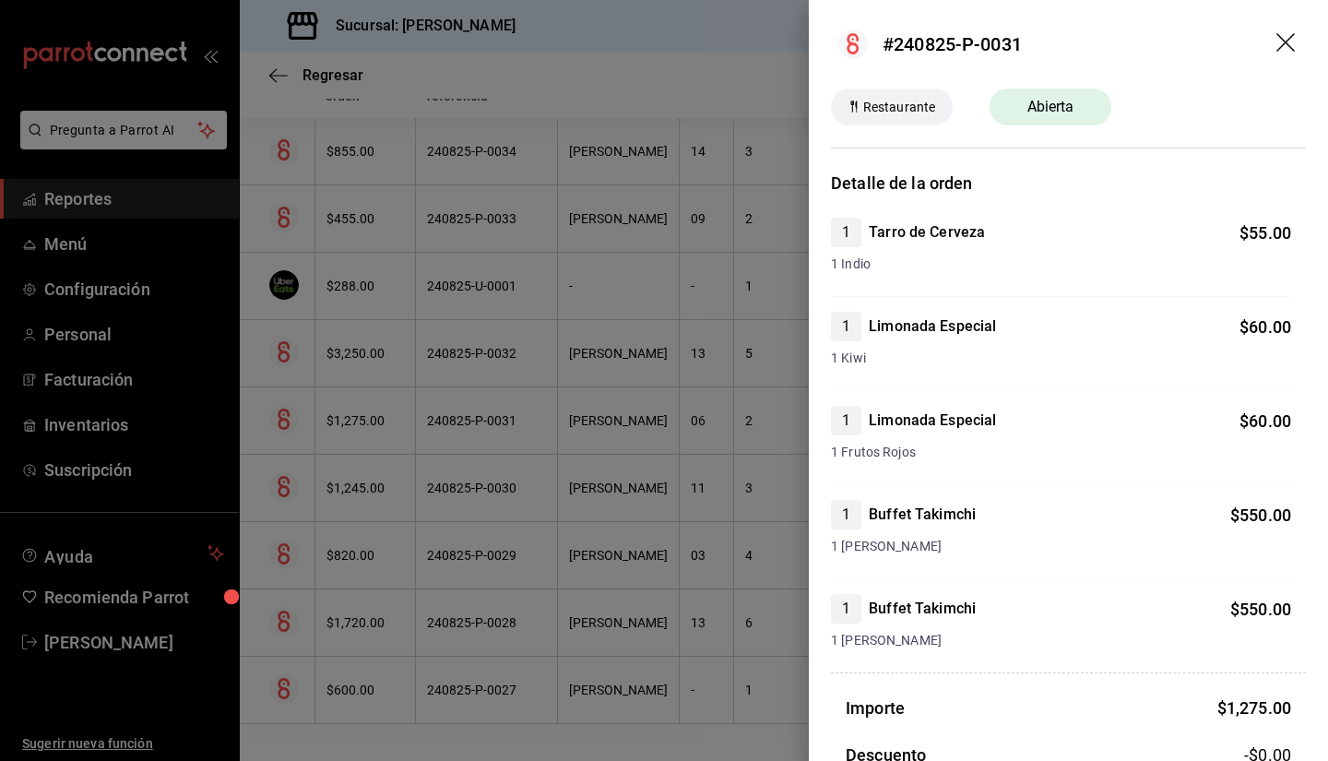
click at [533, 412] on div at bounding box center [664, 380] width 1328 height 761
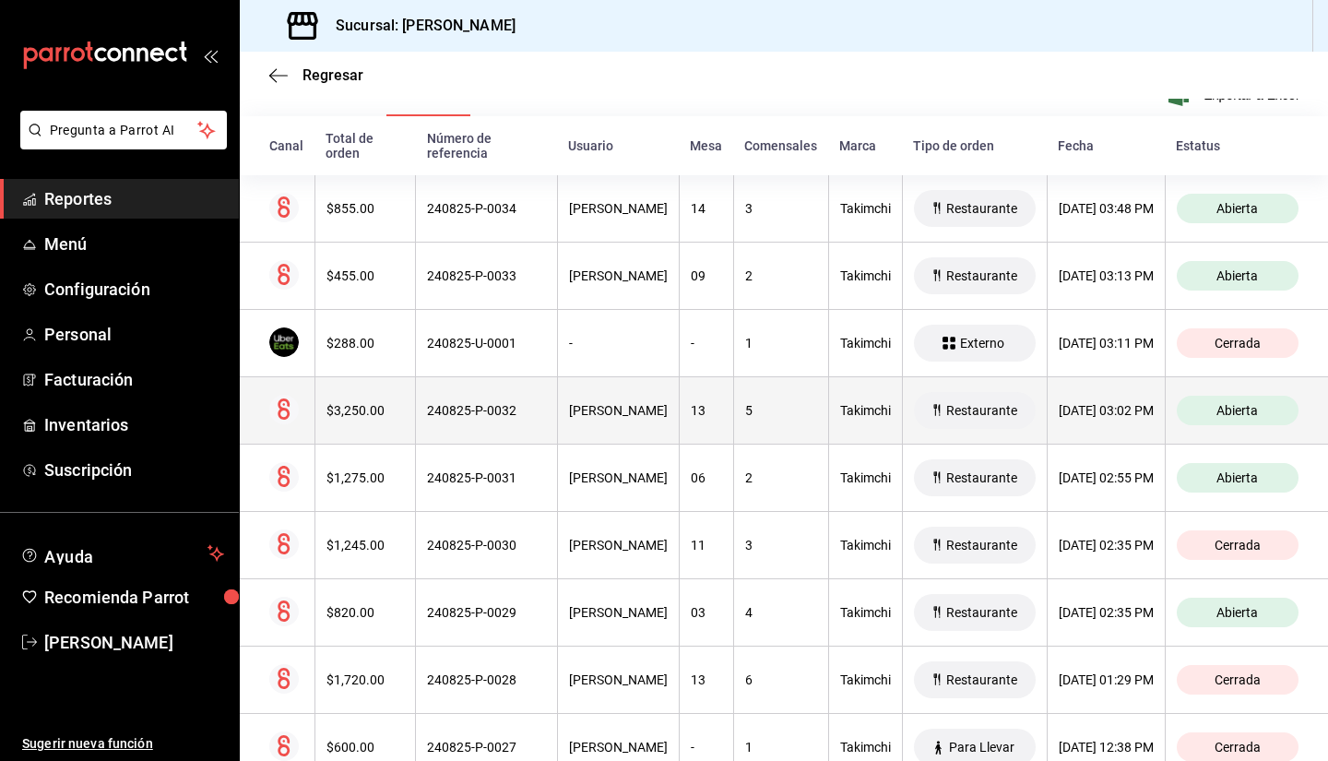
scroll to position [244, 0]
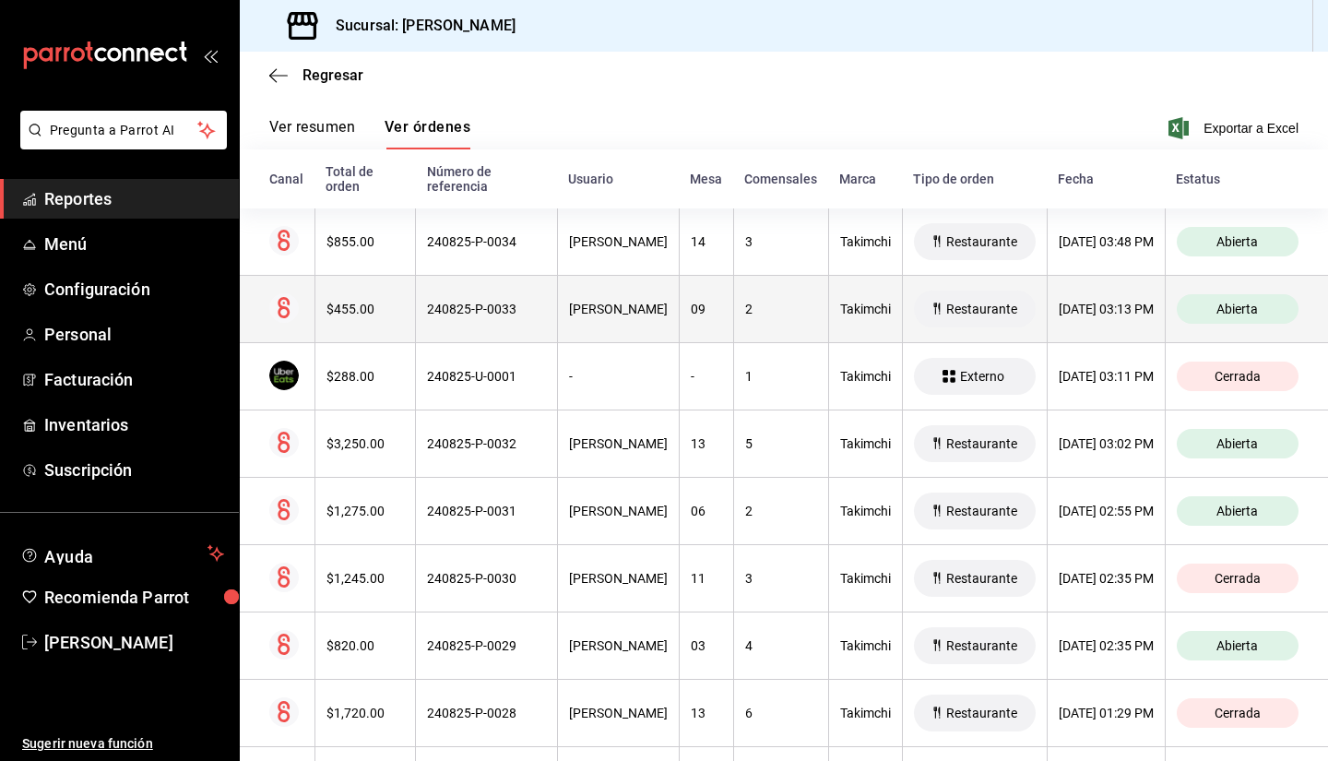
click at [679, 305] on th "09" at bounding box center [706, 309] width 54 height 67
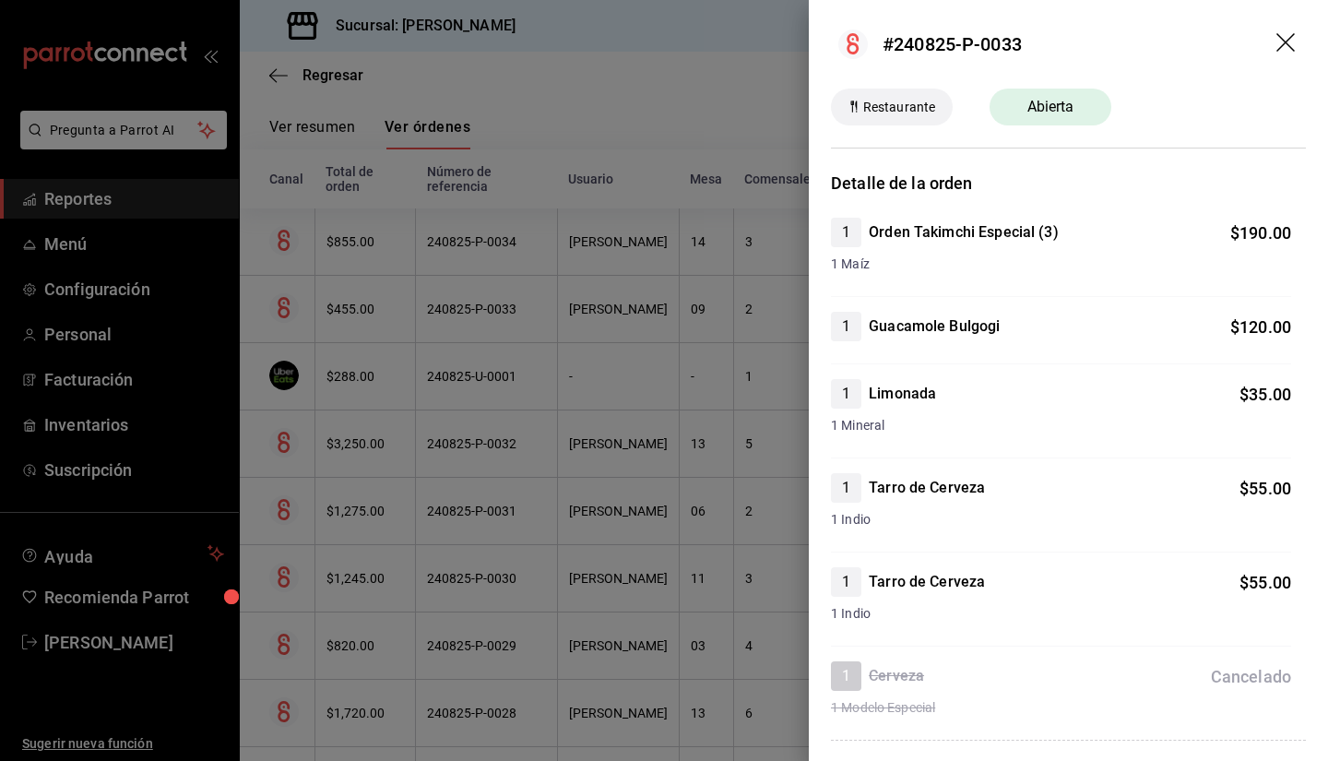
click at [694, 314] on div at bounding box center [664, 380] width 1328 height 761
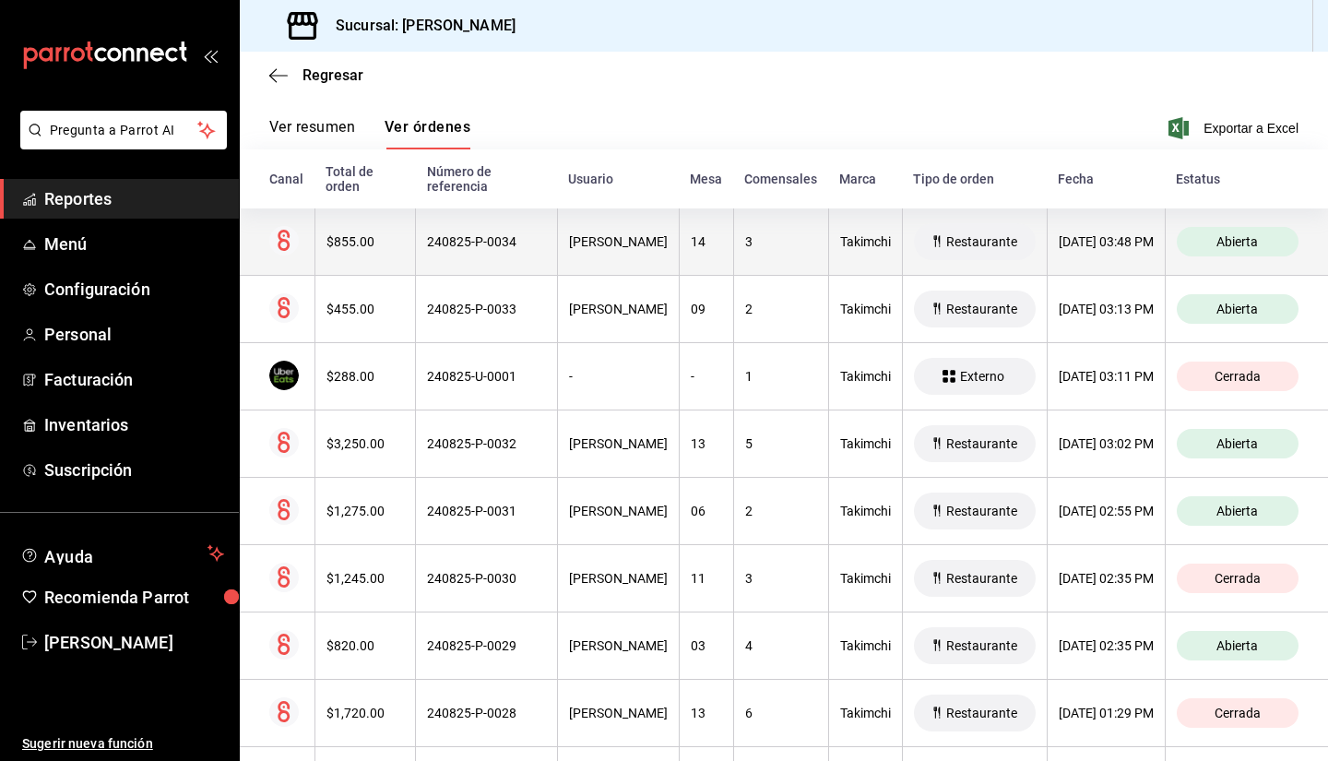
click at [733, 257] on th "3" at bounding box center [780, 241] width 95 height 67
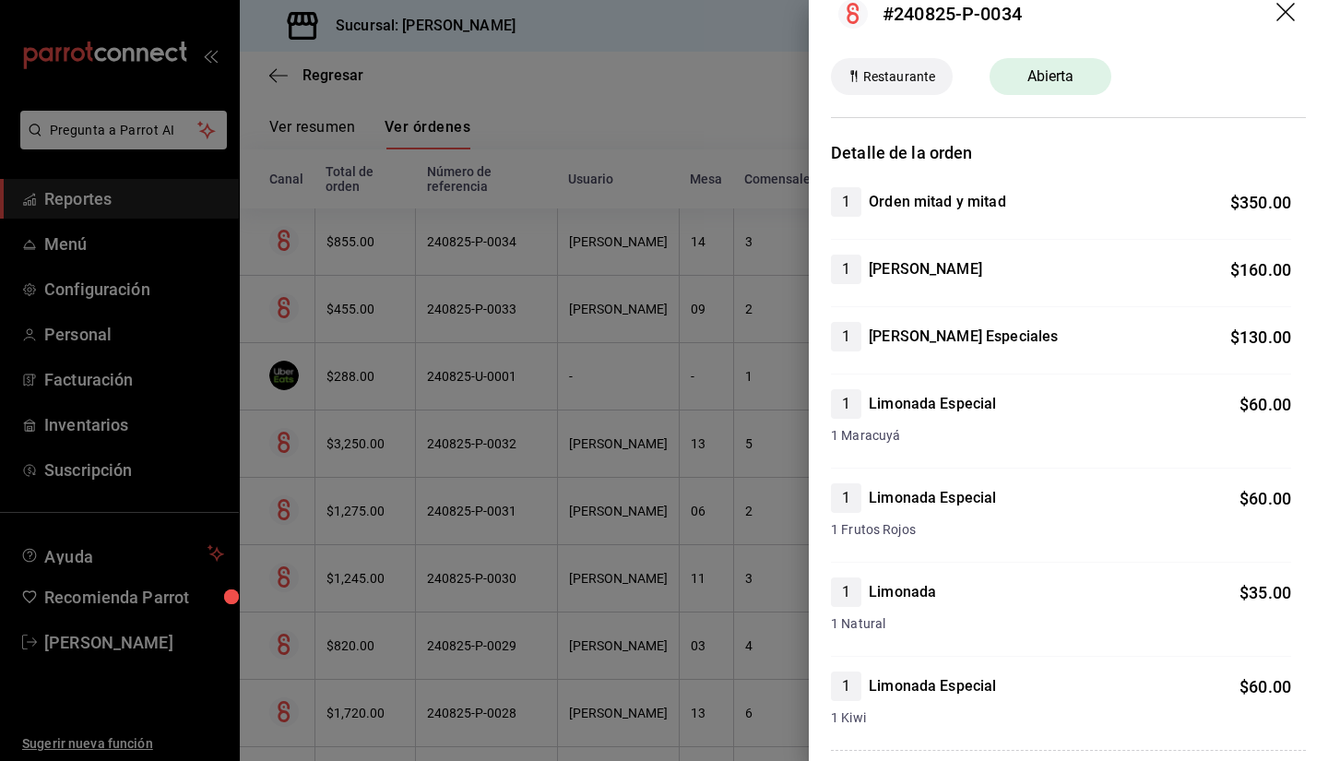
scroll to position [0, 0]
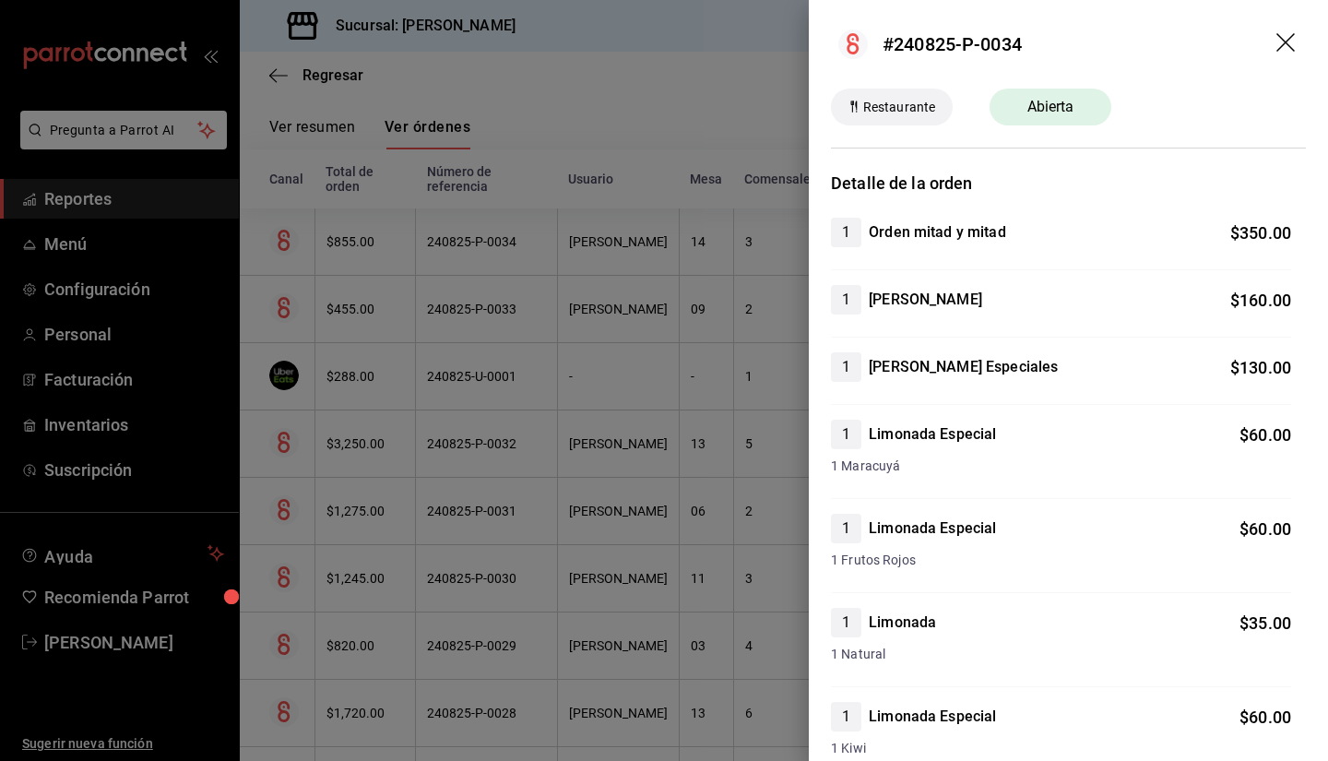
click at [751, 323] on div at bounding box center [664, 380] width 1328 height 761
